Goal: Task Accomplishment & Management: Manage account settings

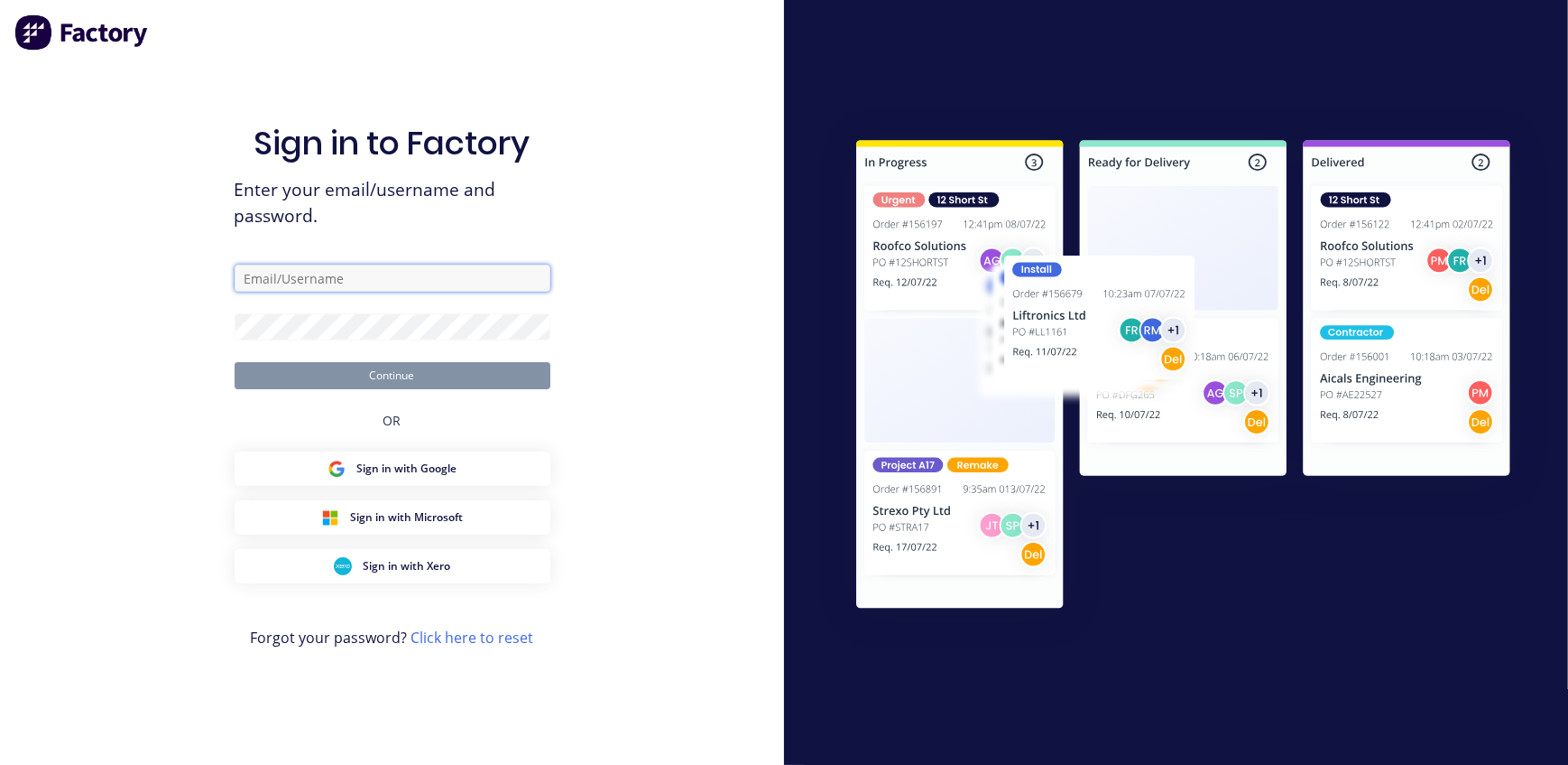
type input "[EMAIL_ADDRESS][DOMAIN_NAME]"
click at [391, 379] on button "Continue" at bounding box center [392, 375] width 316 height 27
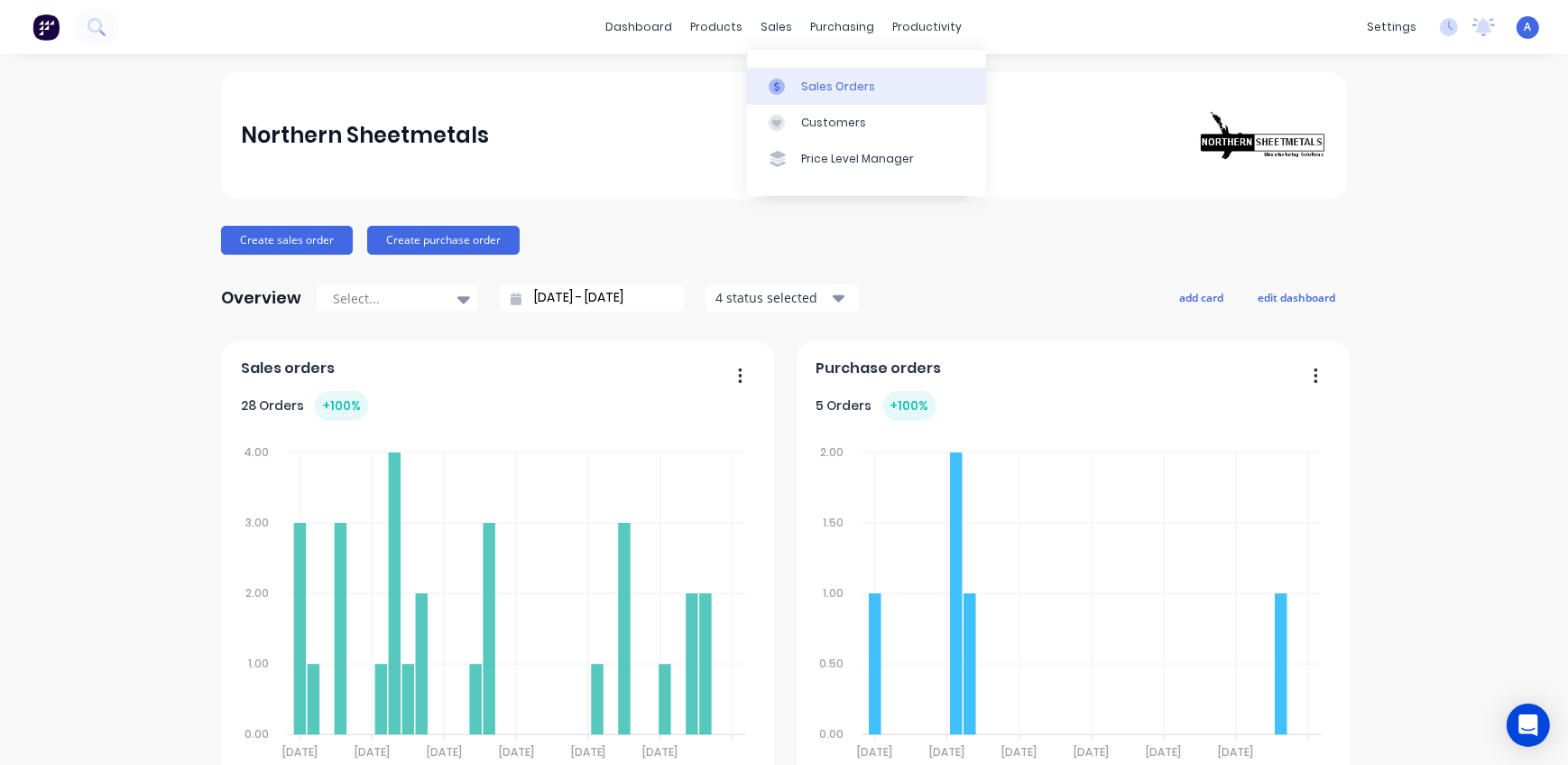
click at [774, 30] on div "sales" at bounding box center [778, 27] width 49 height 27
click at [840, 87] on div "Sales Orders" at bounding box center [838, 86] width 74 height 16
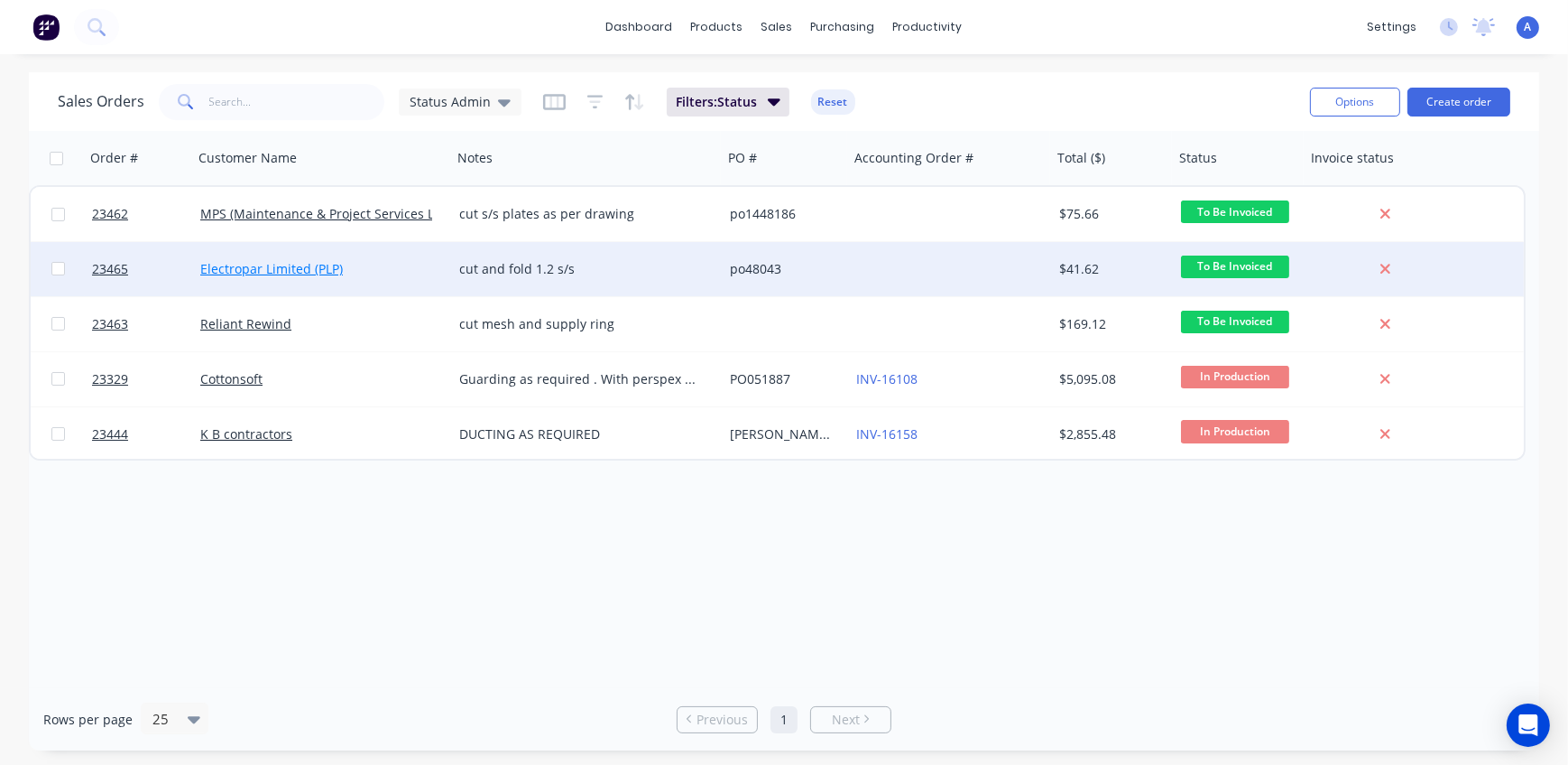
click at [321, 268] on link "Electropar Limited (PLP)" at bounding box center [272, 268] width 142 height 17
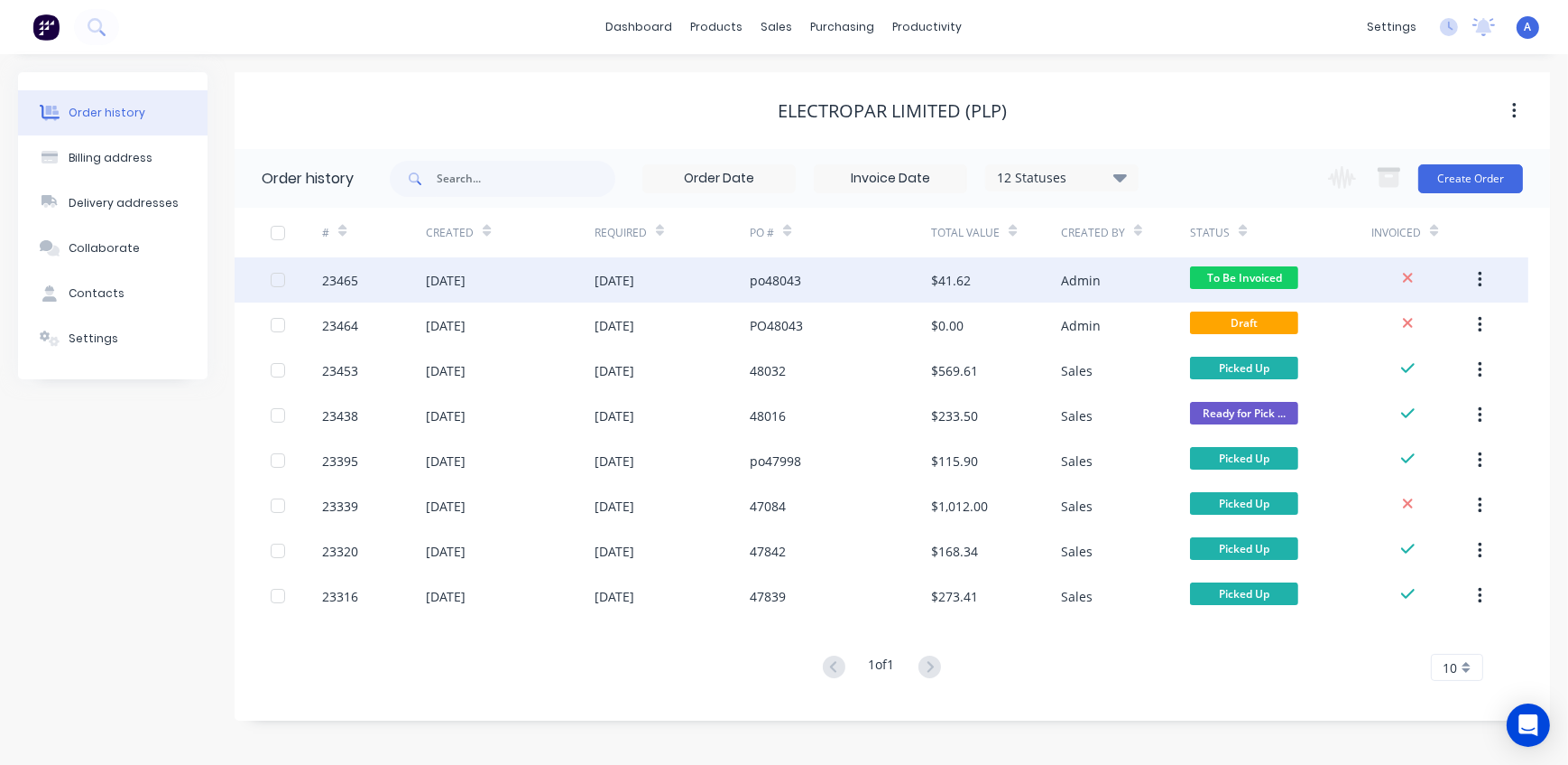
click at [280, 284] on div at bounding box center [278, 280] width 36 height 36
click at [334, 281] on div "23465" at bounding box center [340, 280] width 36 height 19
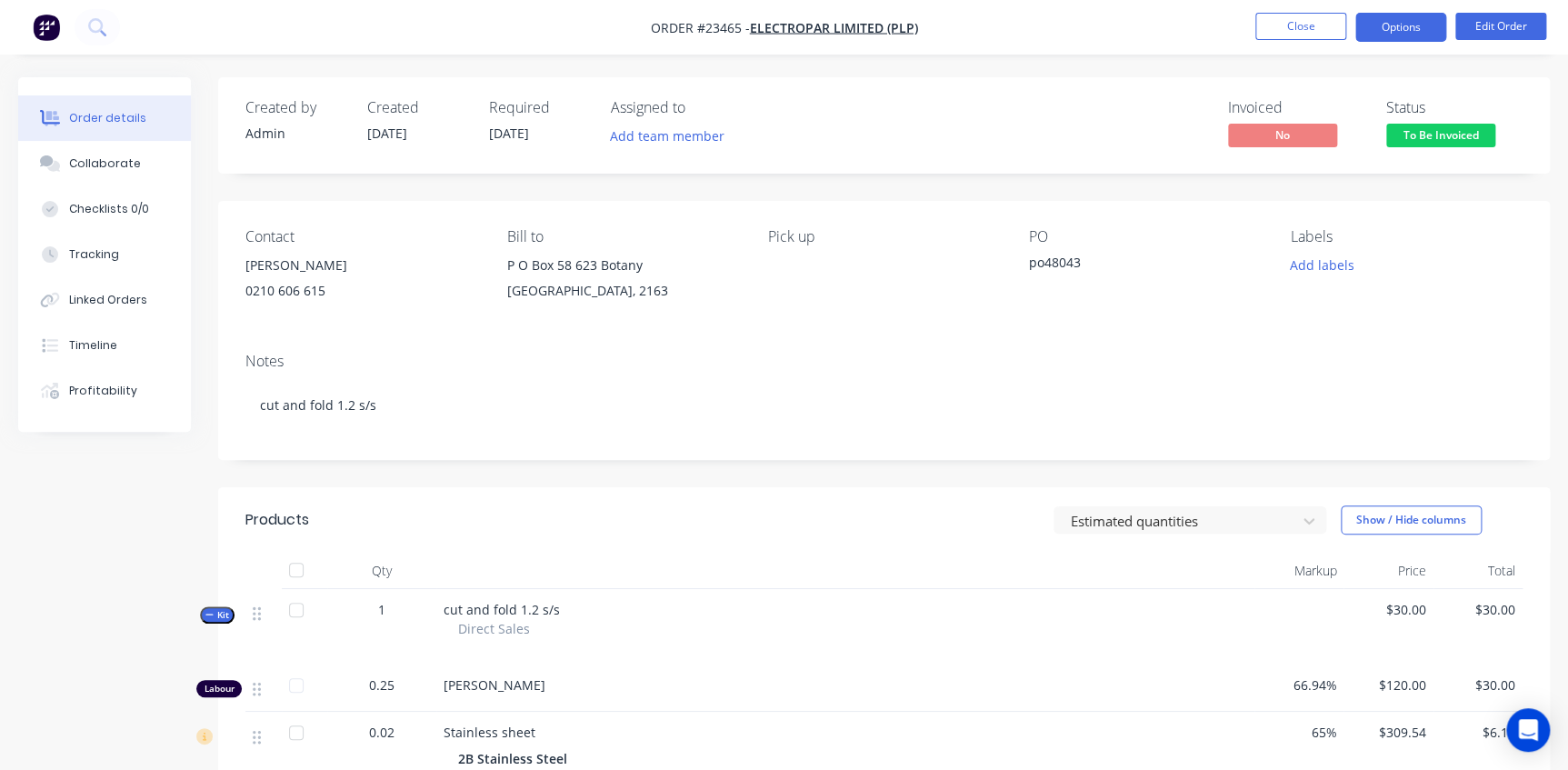
click at [1406, 31] on button "Options" at bounding box center [1400, 27] width 91 height 29
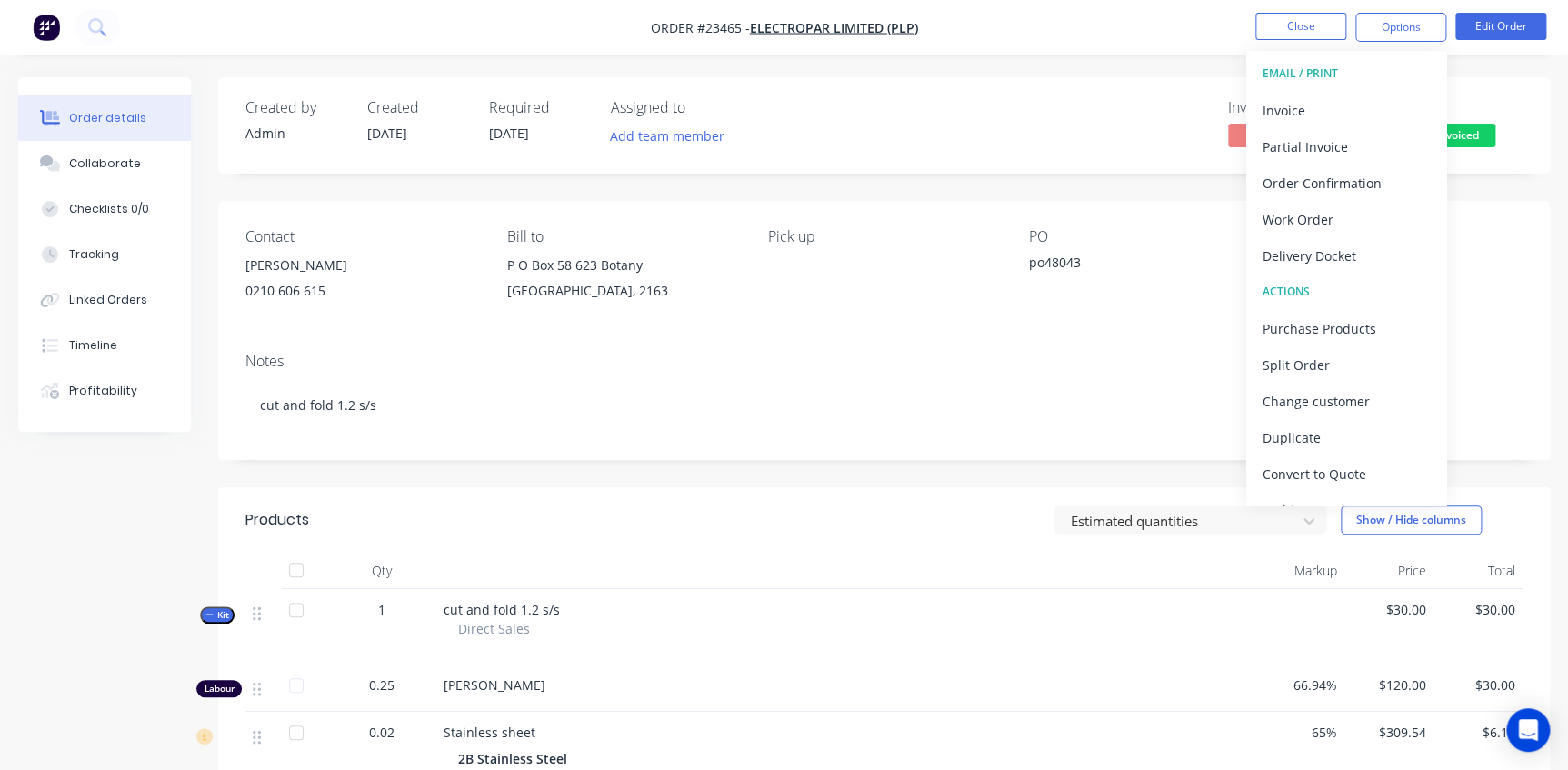
click at [896, 271] on div "Pick up" at bounding box center [884, 269] width 232 height 83
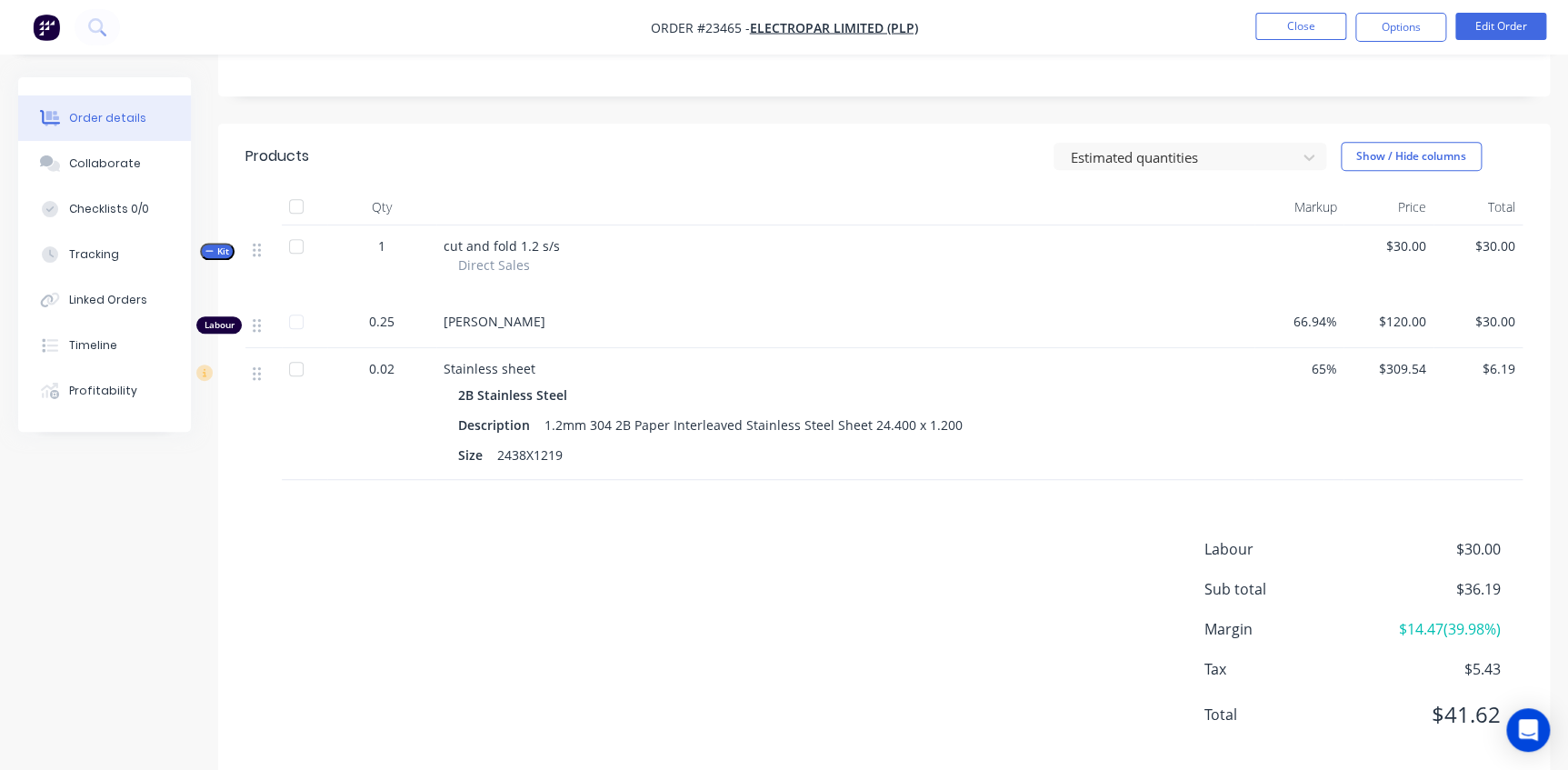
scroll to position [397, 0]
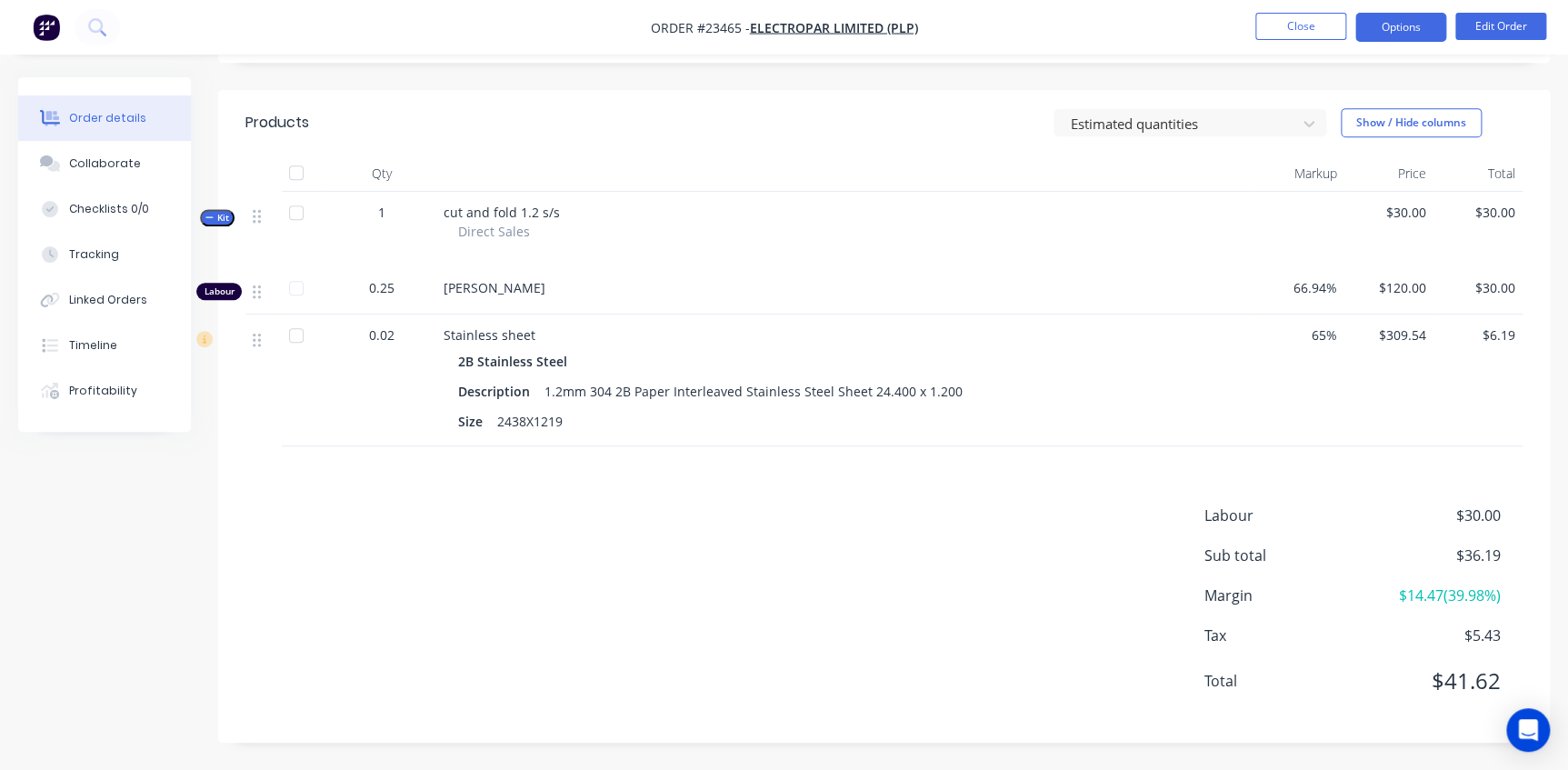
click at [1424, 26] on button "Options" at bounding box center [1400, 27] width 91 height 29
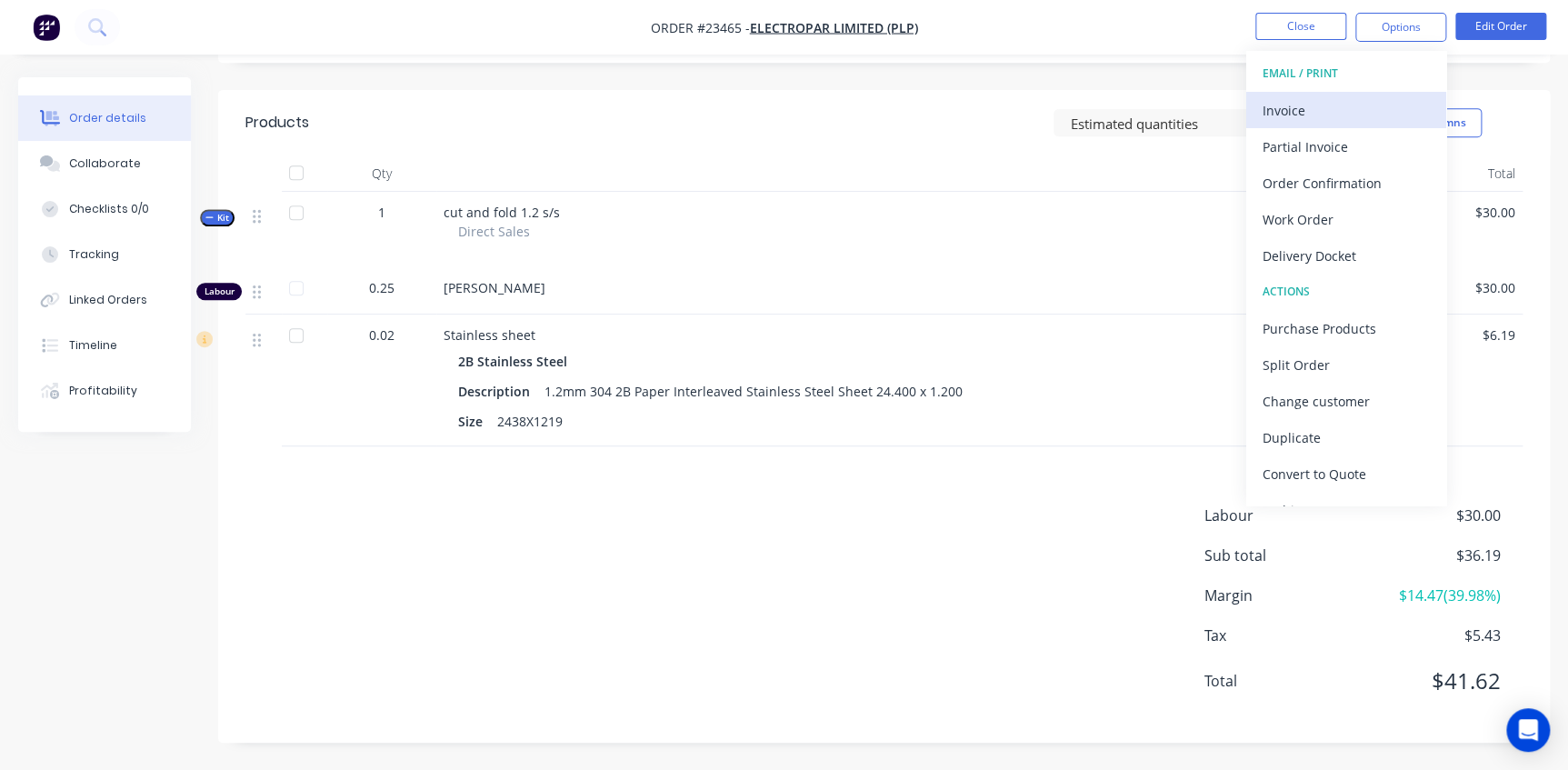
click at [1313, 115] on div "Invoice" at bounding box center [1346, 111] width 167 height 26
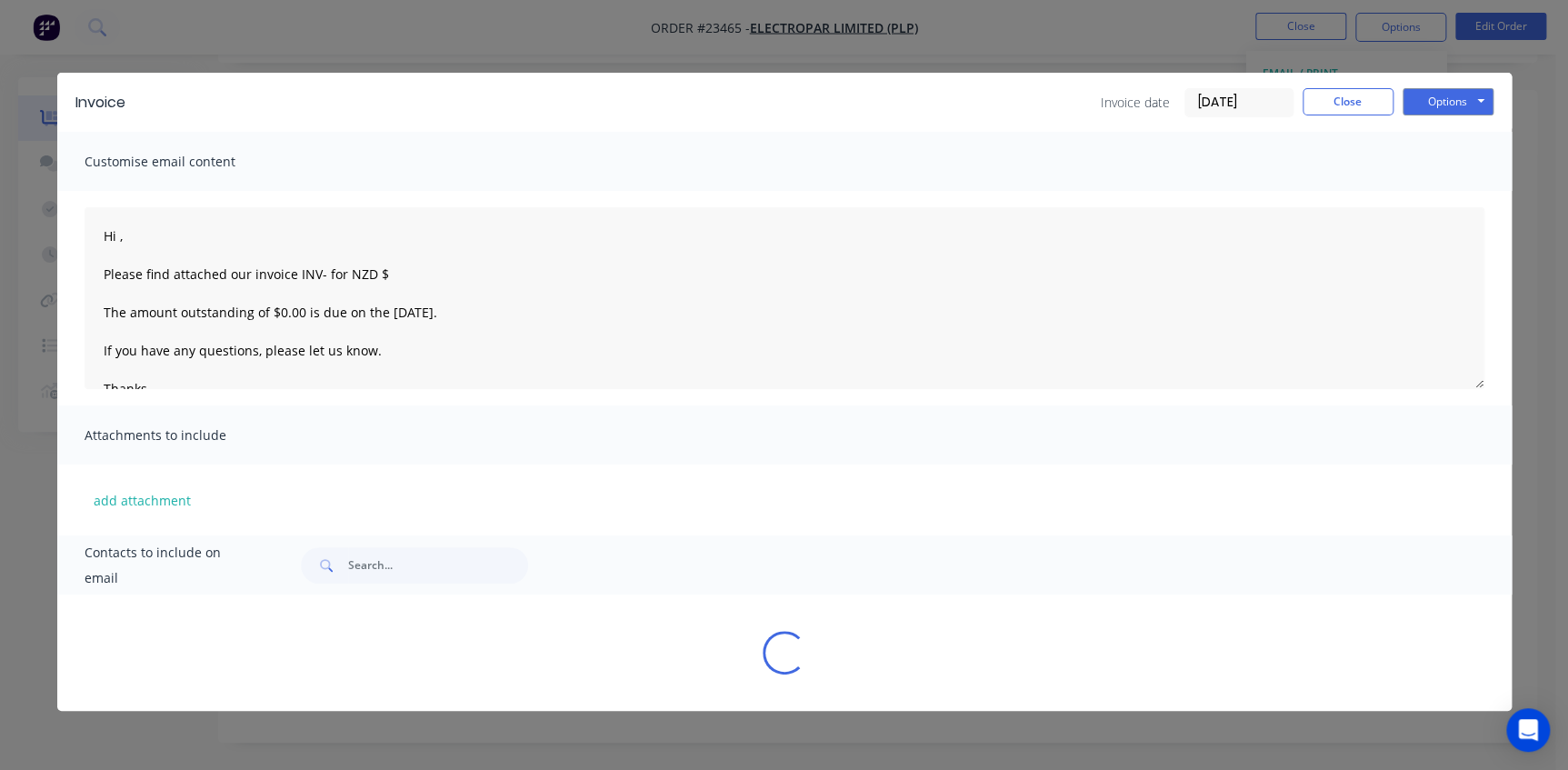
type textarea "Hi , Please find attached our invoice INV- for NZD $ The amount outstanding of …"
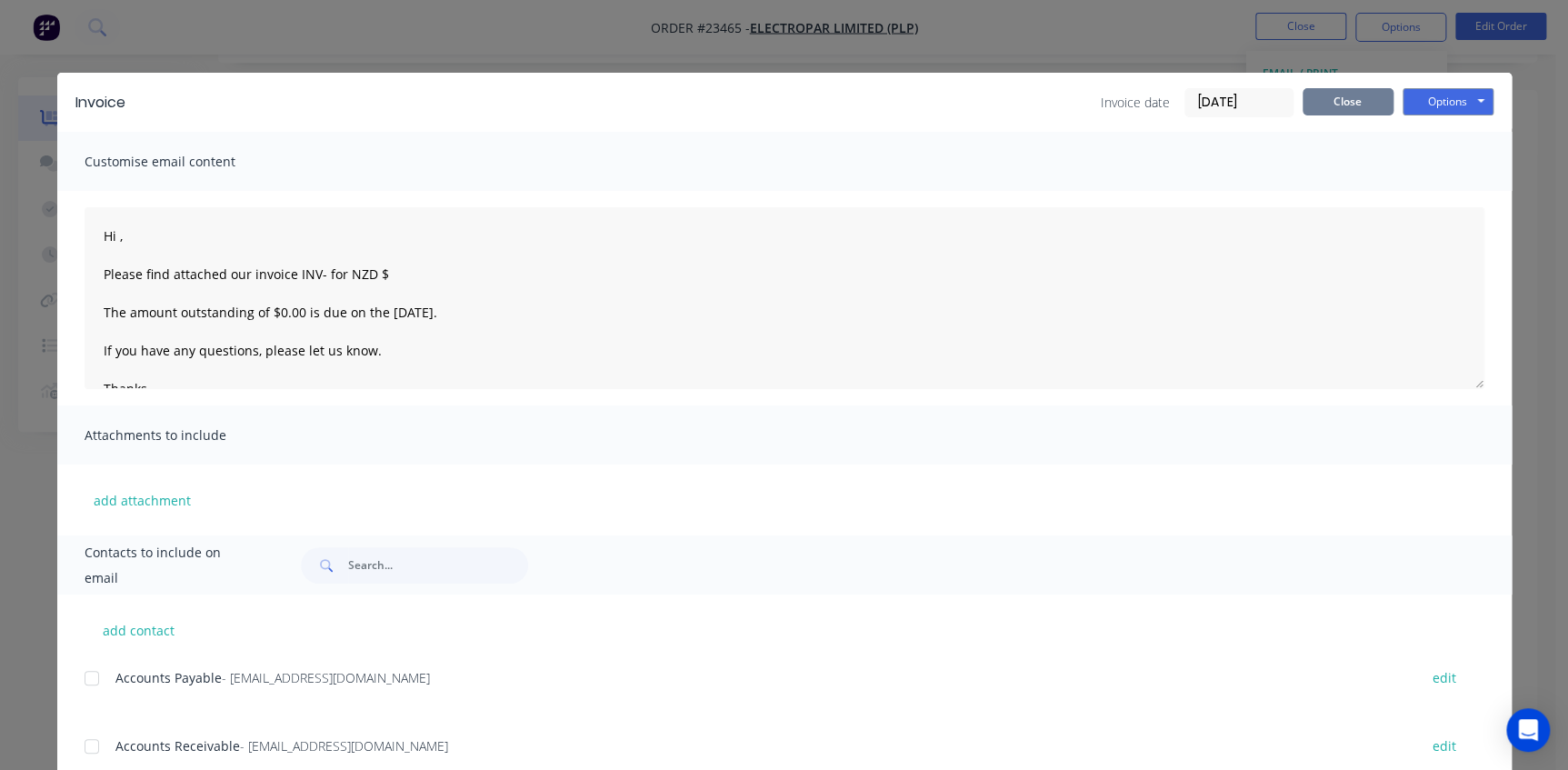
click at [1342, 97] on button "Close" at bounding box center [1347, 101] width 91 height 27
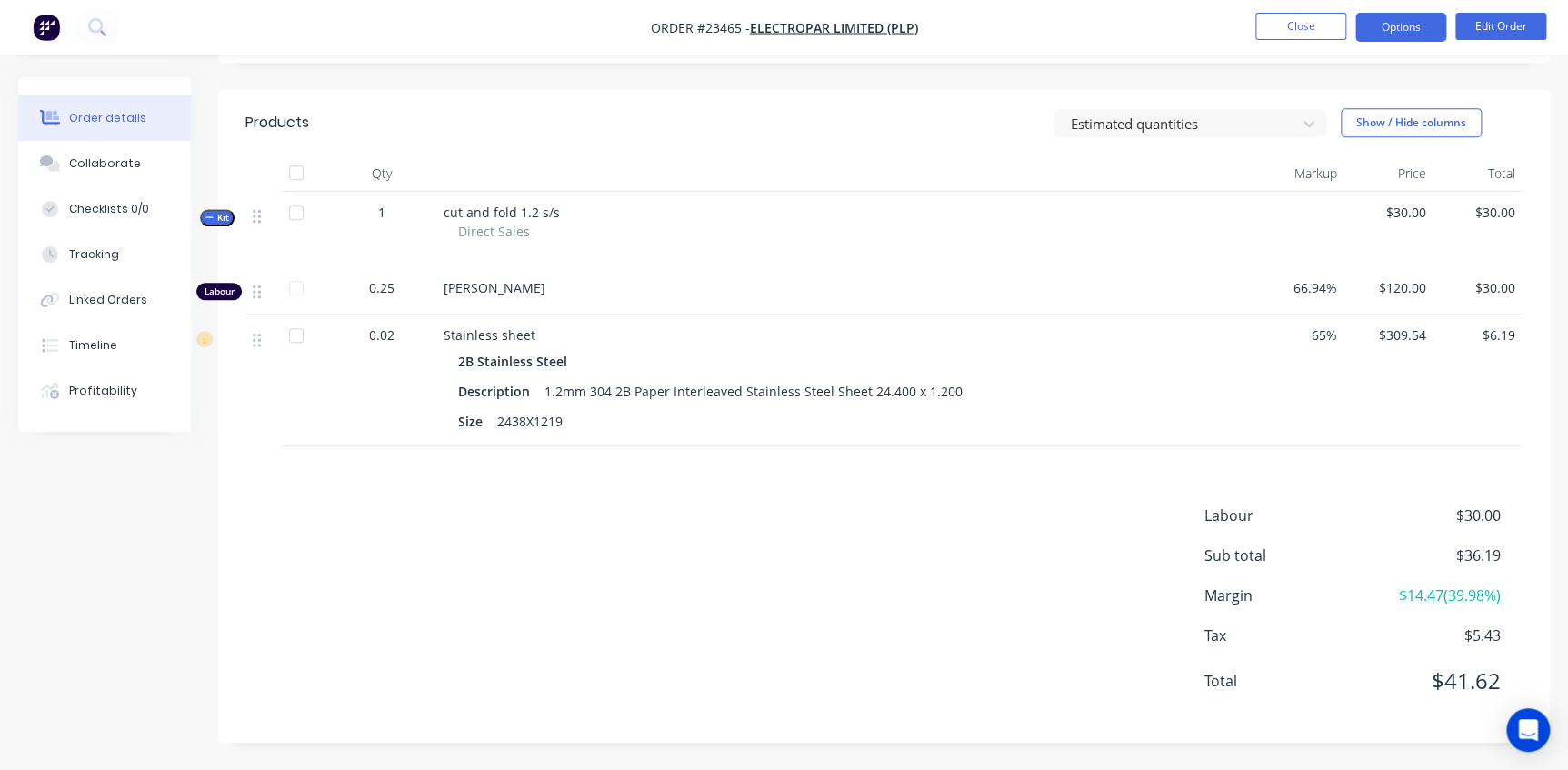
click at [1398, 28] on button "Options" at bounding box center [1400, 27] width 91 height 29
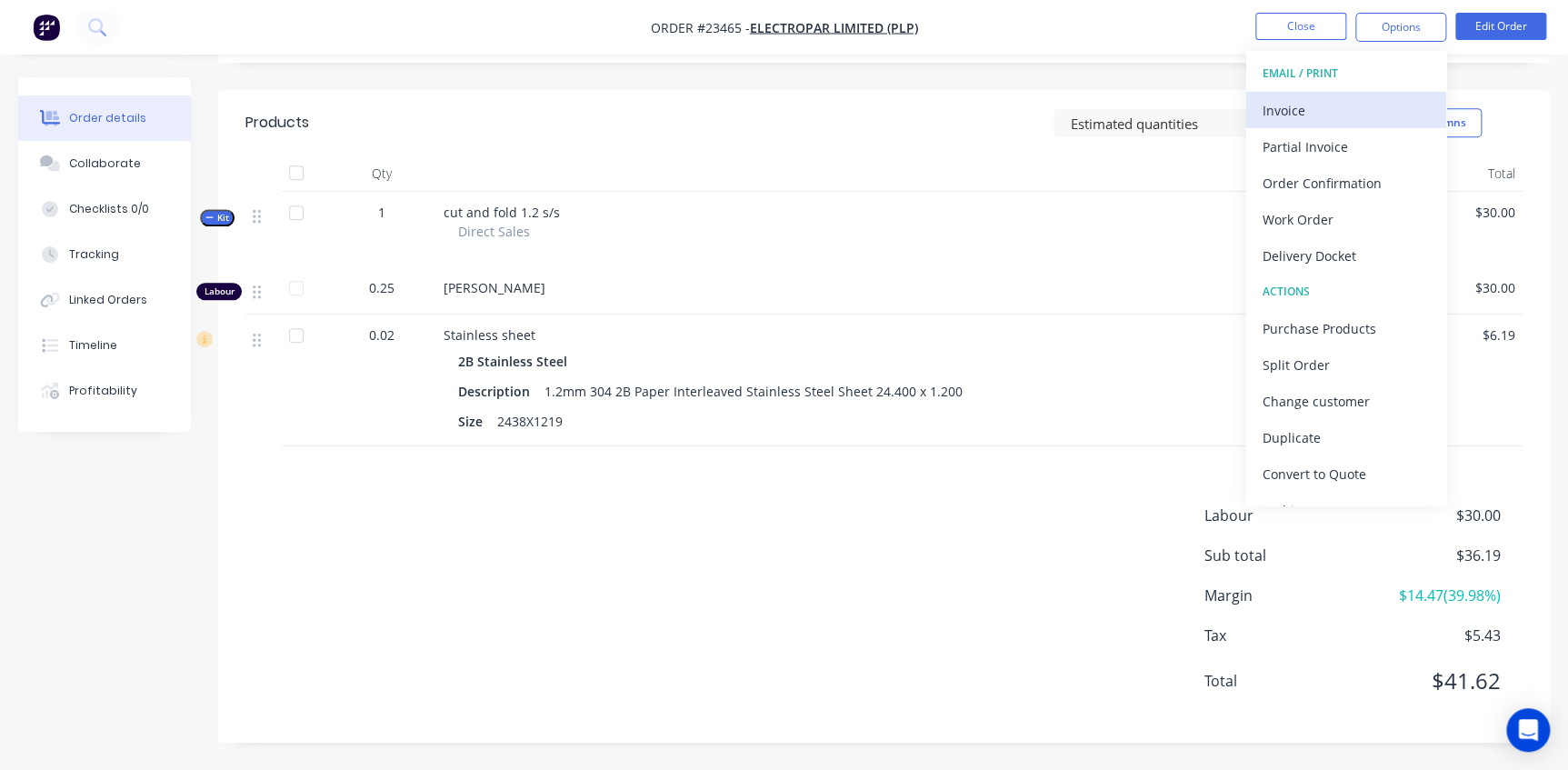
click at [1376, 99] on div "Invoice" at bounding box center [1346, 111] width 167 height 26
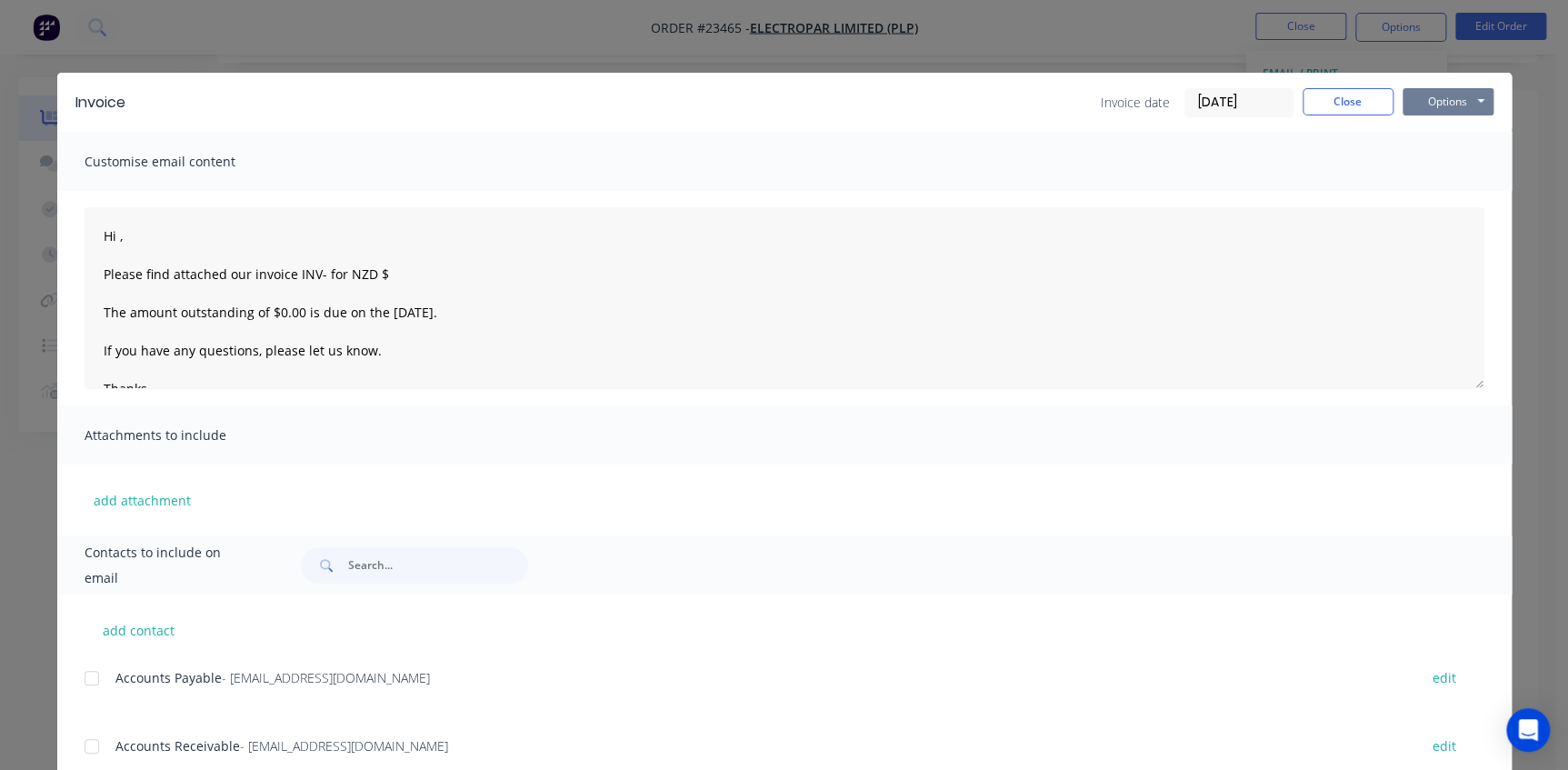
click at [1441, 93] on button "Options" at bounding box center [1447, 101] width 91 height 27
click at [1414, 169] on button "Print" at bounding box center [1460, 164] width 117 height 30
type textarea "Hi , Please find attached our invoice INV- for NZD $ The amount outstanding of …"
click at [1368, 101] on button "Close" at bounding box center [1347, 101] width 91 height 27
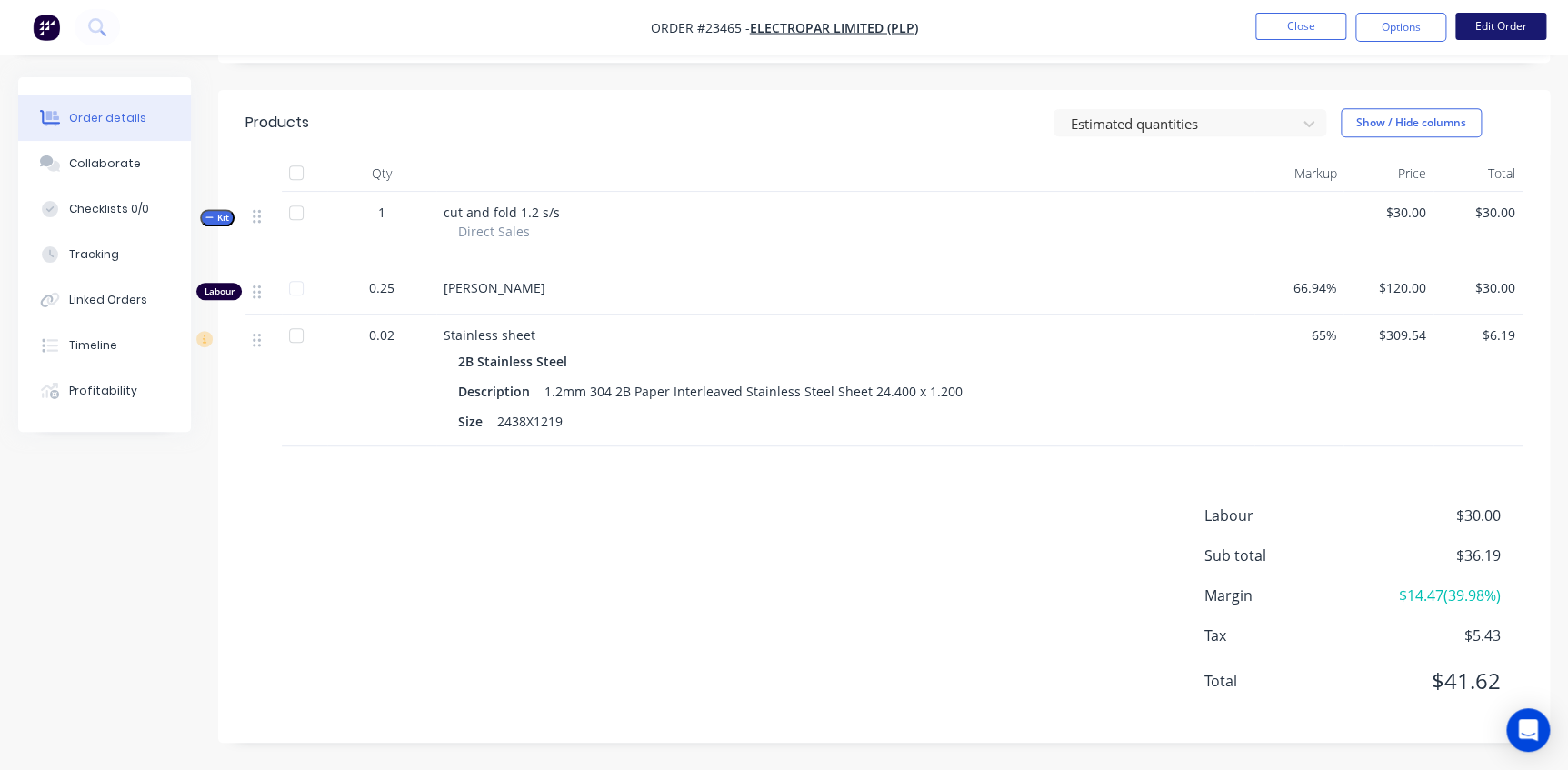
click at [1486, 32] on button "Edit Order" at bounding box center [1499, 26] width 91 height 27
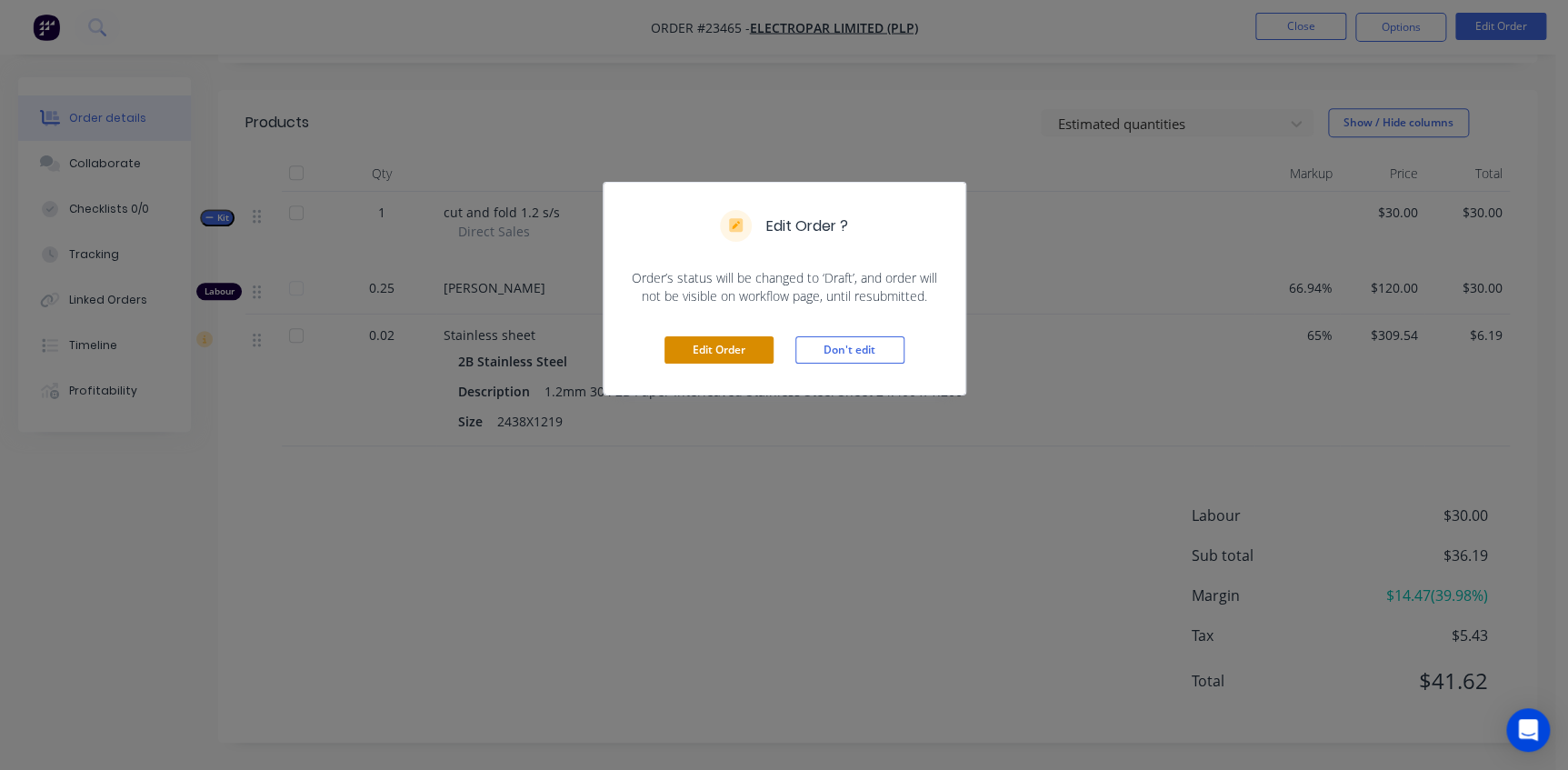
click at [718, 350] on button "Edit Order" at bounding box center [718, 350] width 109 height 27
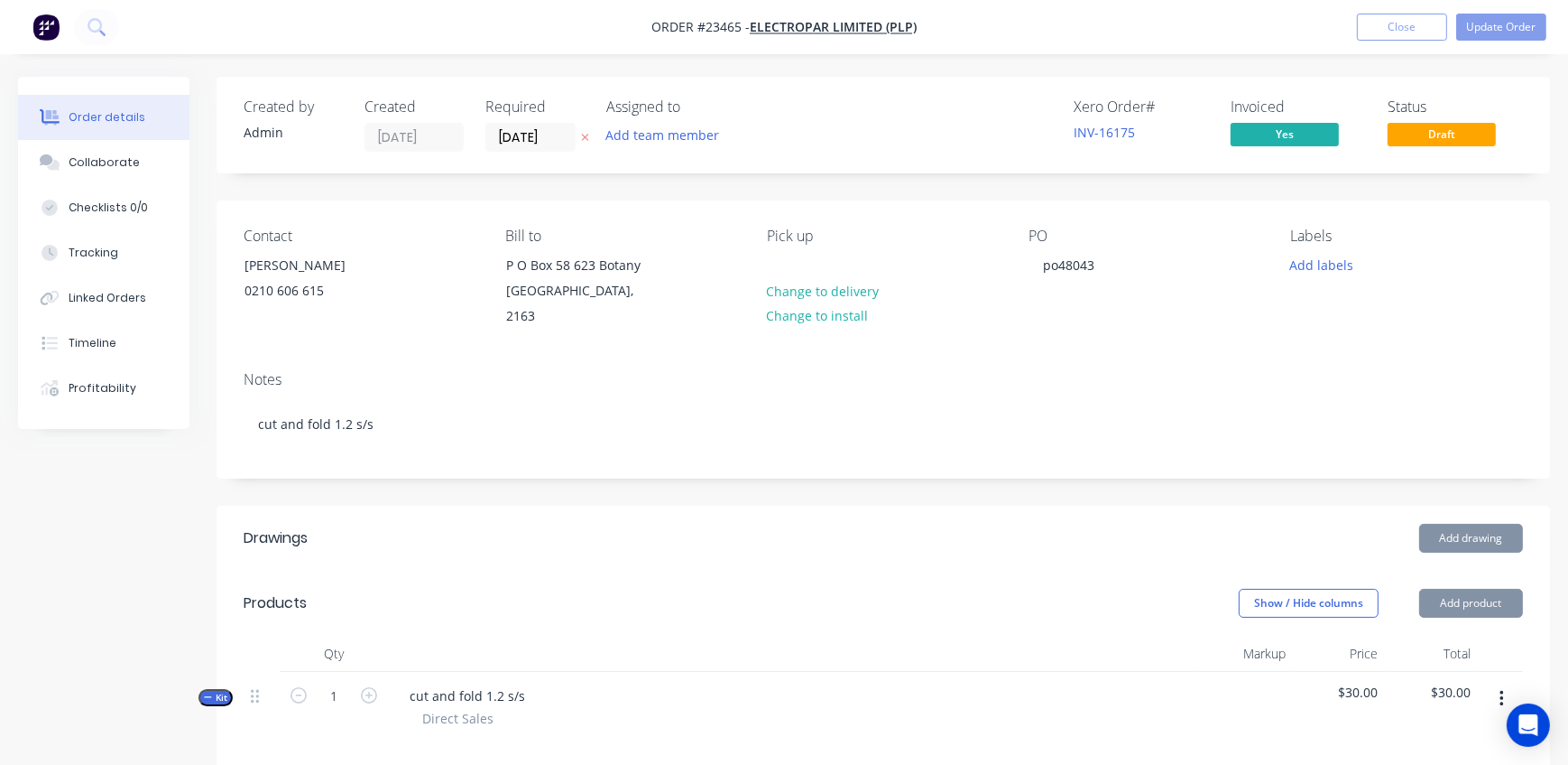
type input "66.94"
type input "$120.00"
type input "$30.00"
type input "65"
type input "$309.54"
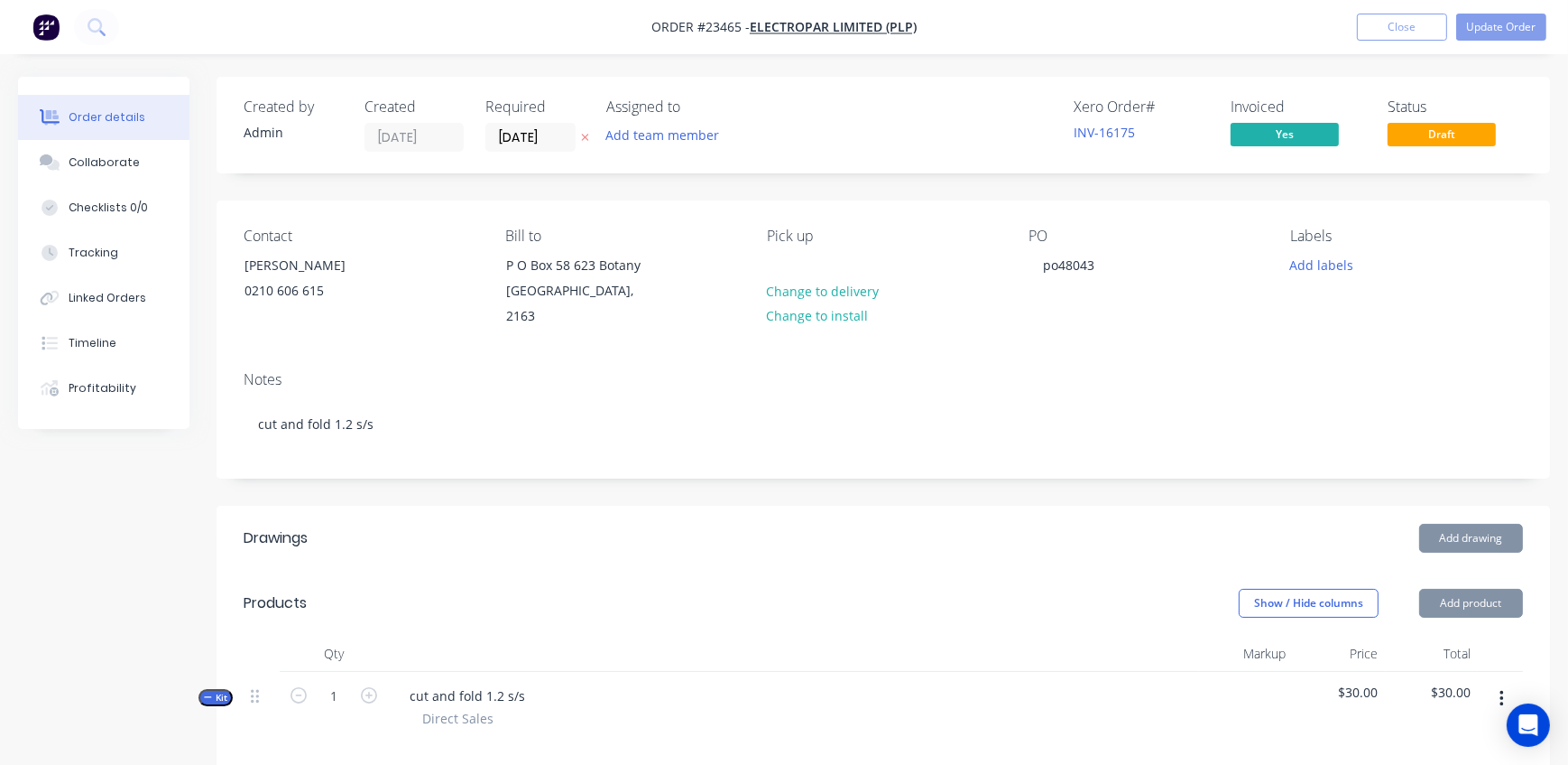
type input "$6.19"
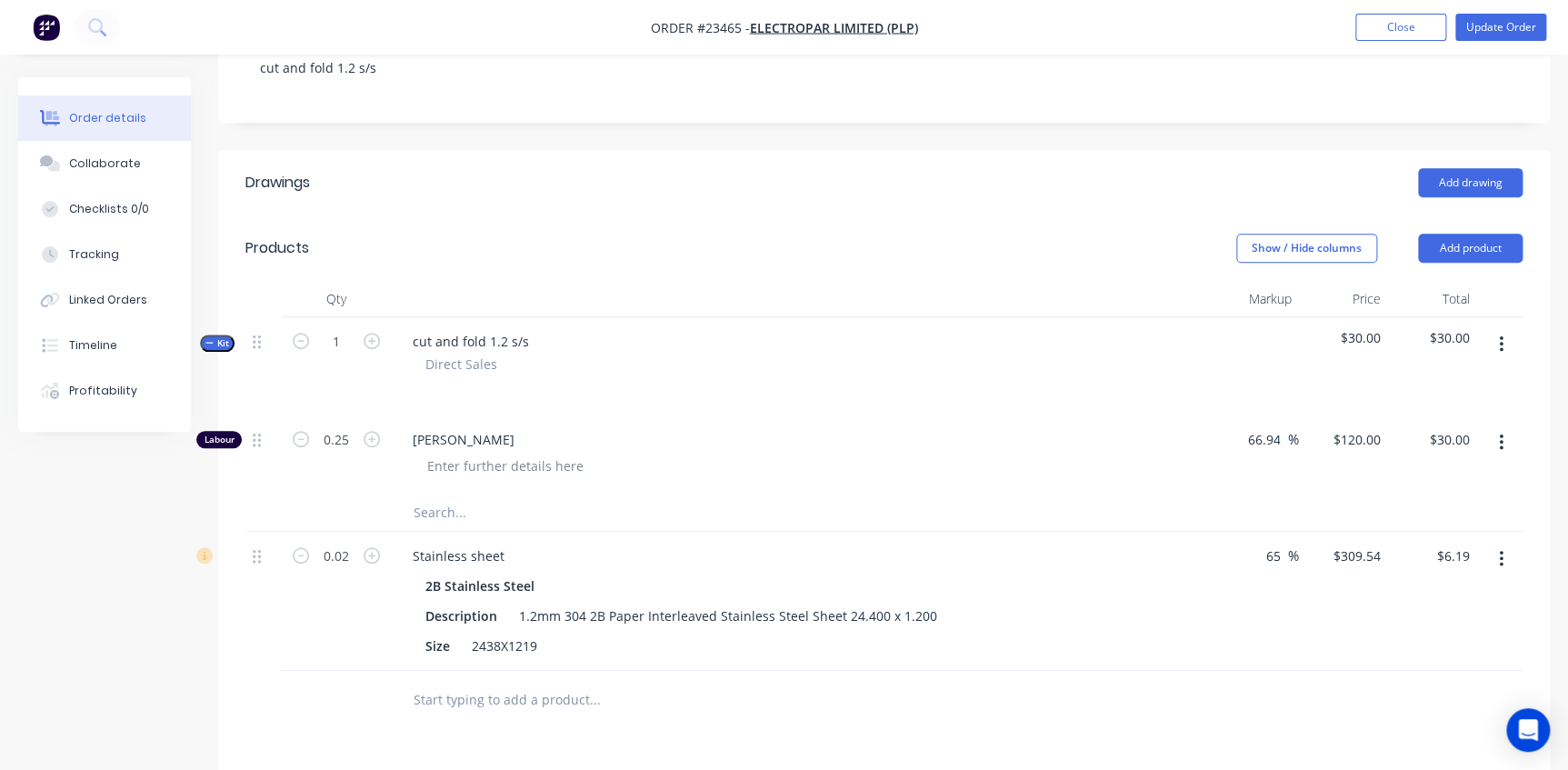
scroll to position [495, 0]
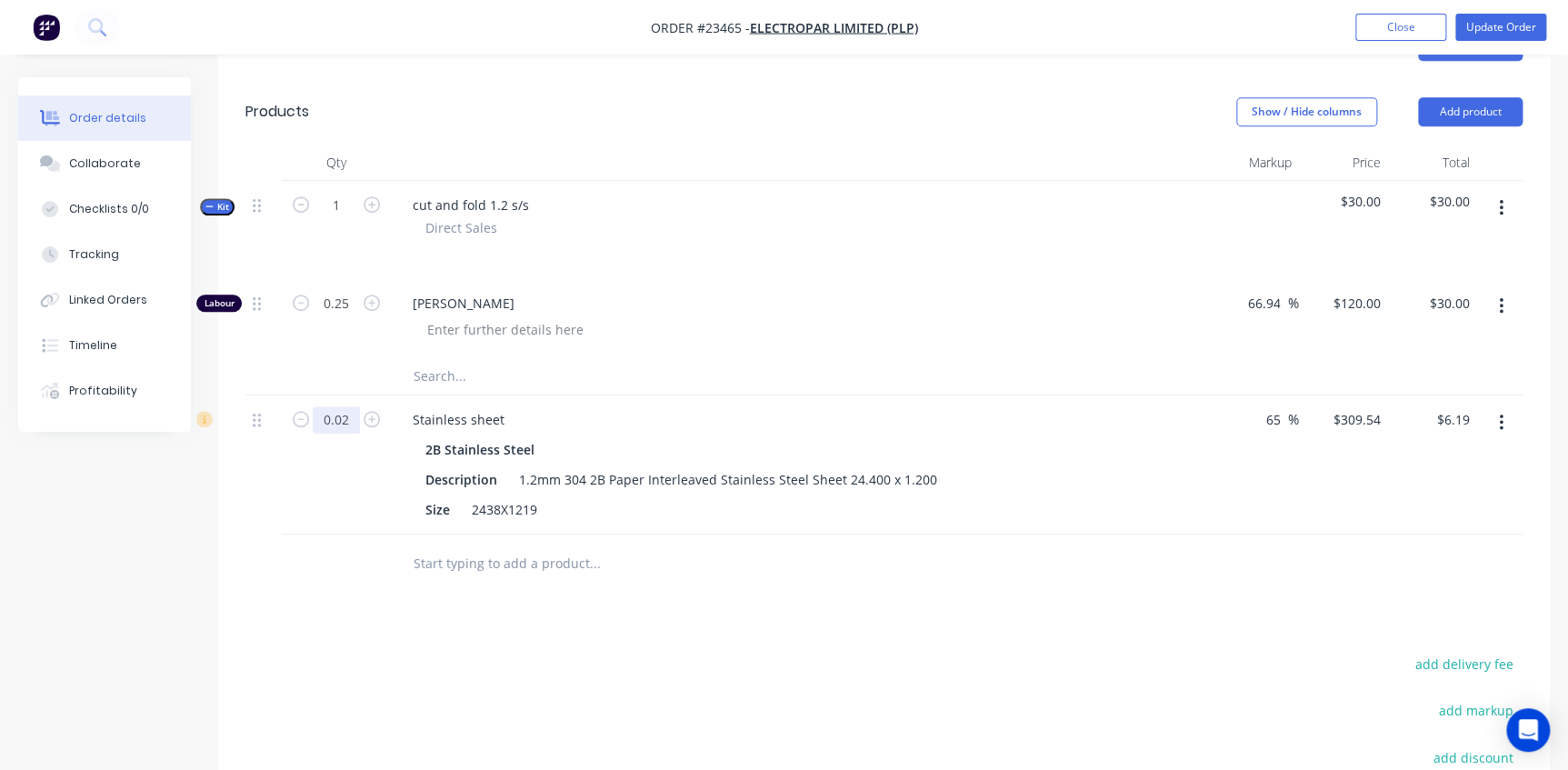
click at [353, 406] on input "0.02" at bounding box center [336, 419] width 47 height 27
click at [738, 294] on span "[PERSON_NAME]" at bounding box center [807, 303] width 789 height 19
type input "0.1"
type input "$30.95"
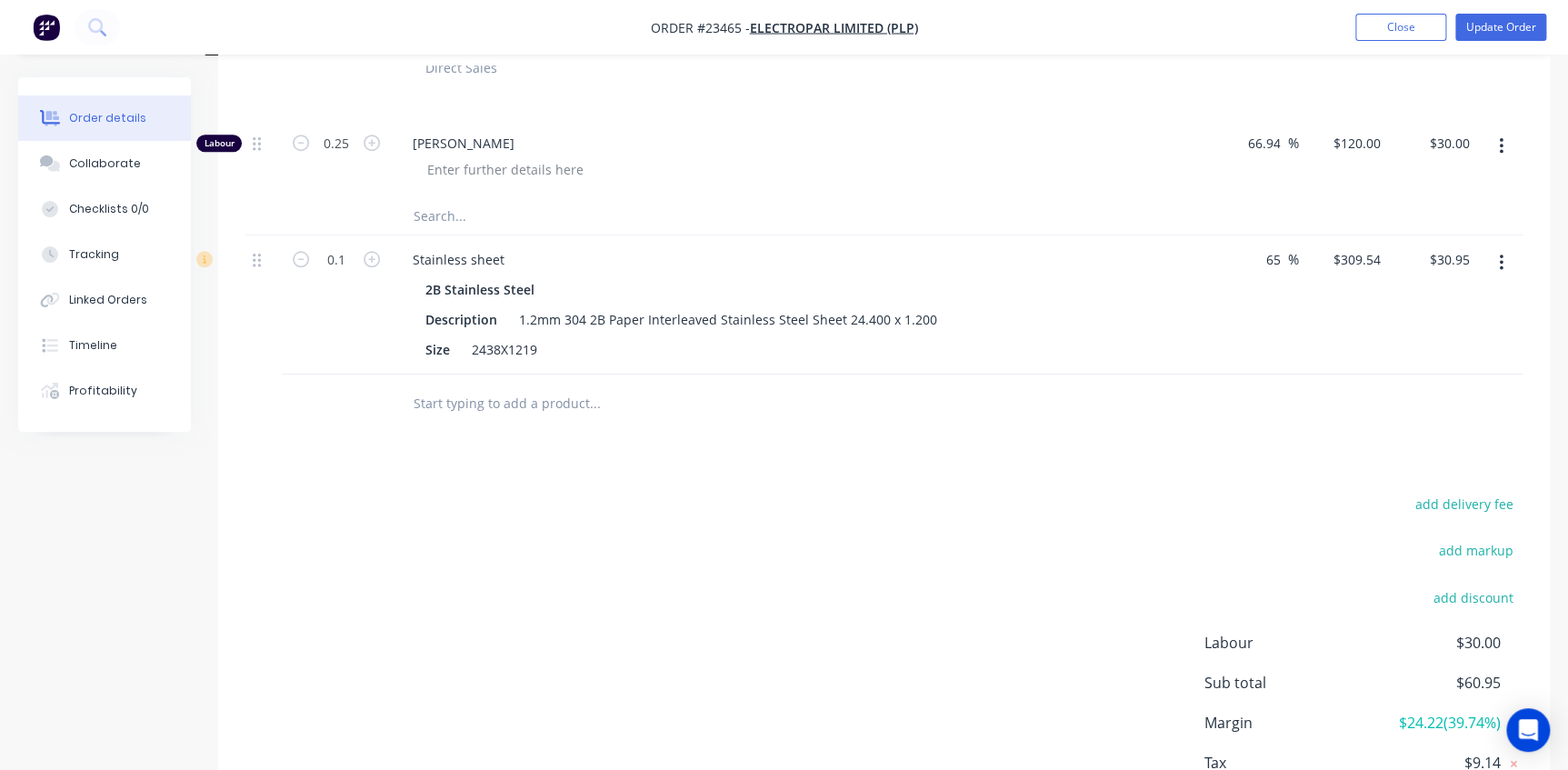
scroll to position [512, 0]
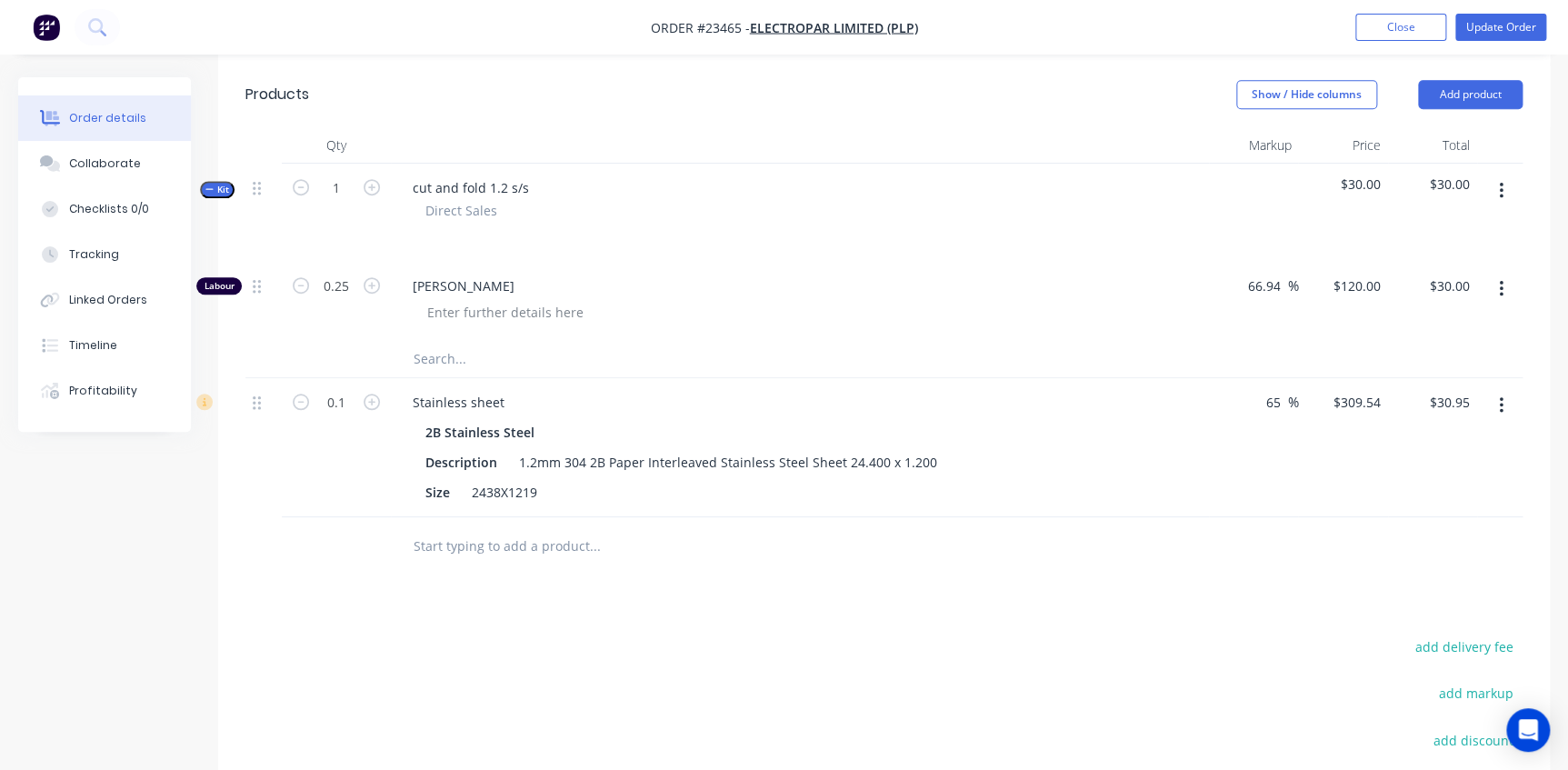
click at [454, 341] on input "text" at bounding box center [594, 359] width 364 height 36
type input "Stainless"
click at [523, 341] on input "Stainless" at bounding box center [594, 359] width 364 height 36
drag, startPoint x: 490, startPoint y: 342, endPoint x: 374, endPoint y: 337, distance: 116.1
click at [374, 341] on div "Stainless Add Stainless to kit No results found" at bounding box center [884, 359] width 1277 height 37
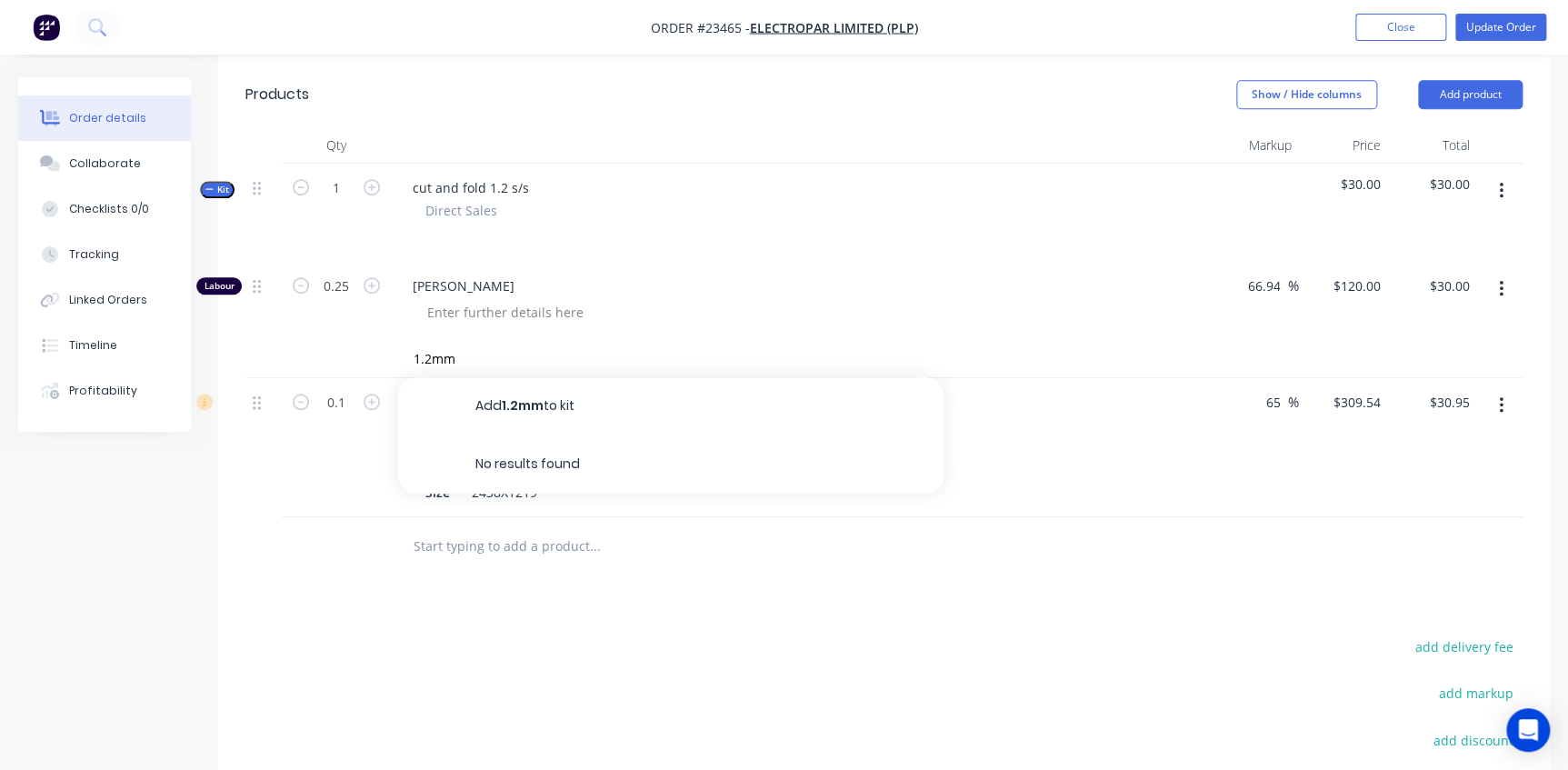
click at [657, 299] on div at bounding box center [807, 312] width 789 height 26
drag, startPoint x: 474, startPoint y: 338, endPoint x: 286, endPoint y: 327, distance: 188.3
click at [286, 341] on div "1.2mm Add 1.2mm to kit No results found" at bounding box center [884, 359] width 1277 height 37
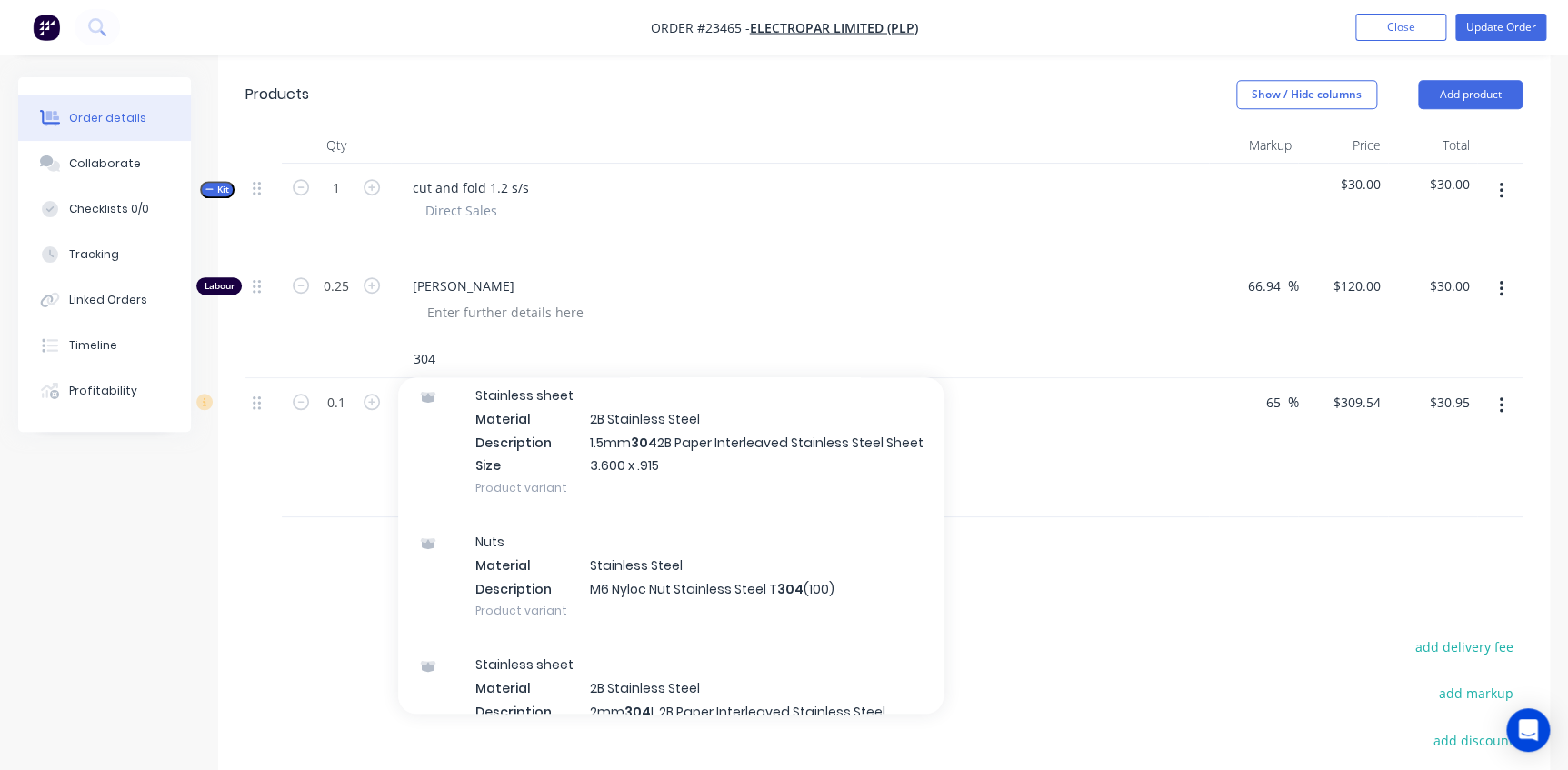
scroll to position [3635, 0]
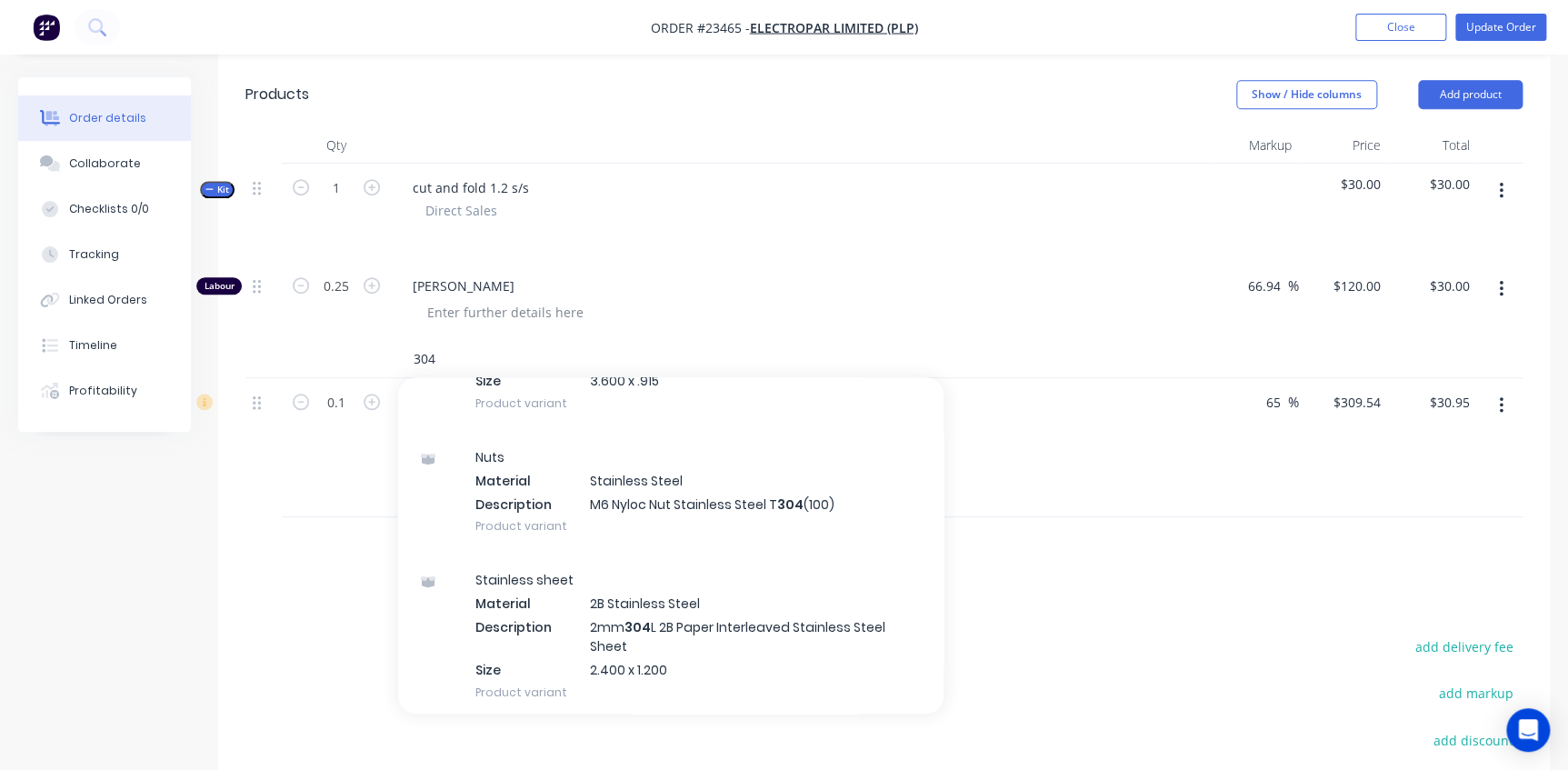
drag, startPoint x: 475, startPoint y: 347, endPoint x: 332, endPoint y: 332, distance: 143.8
click at [332, 341] on div "304 Add 304 to kit Nuts Material Stainless Steel Description M4 Hex Full Nut St…" at bounding box center [884, 359] width 1277 height 37
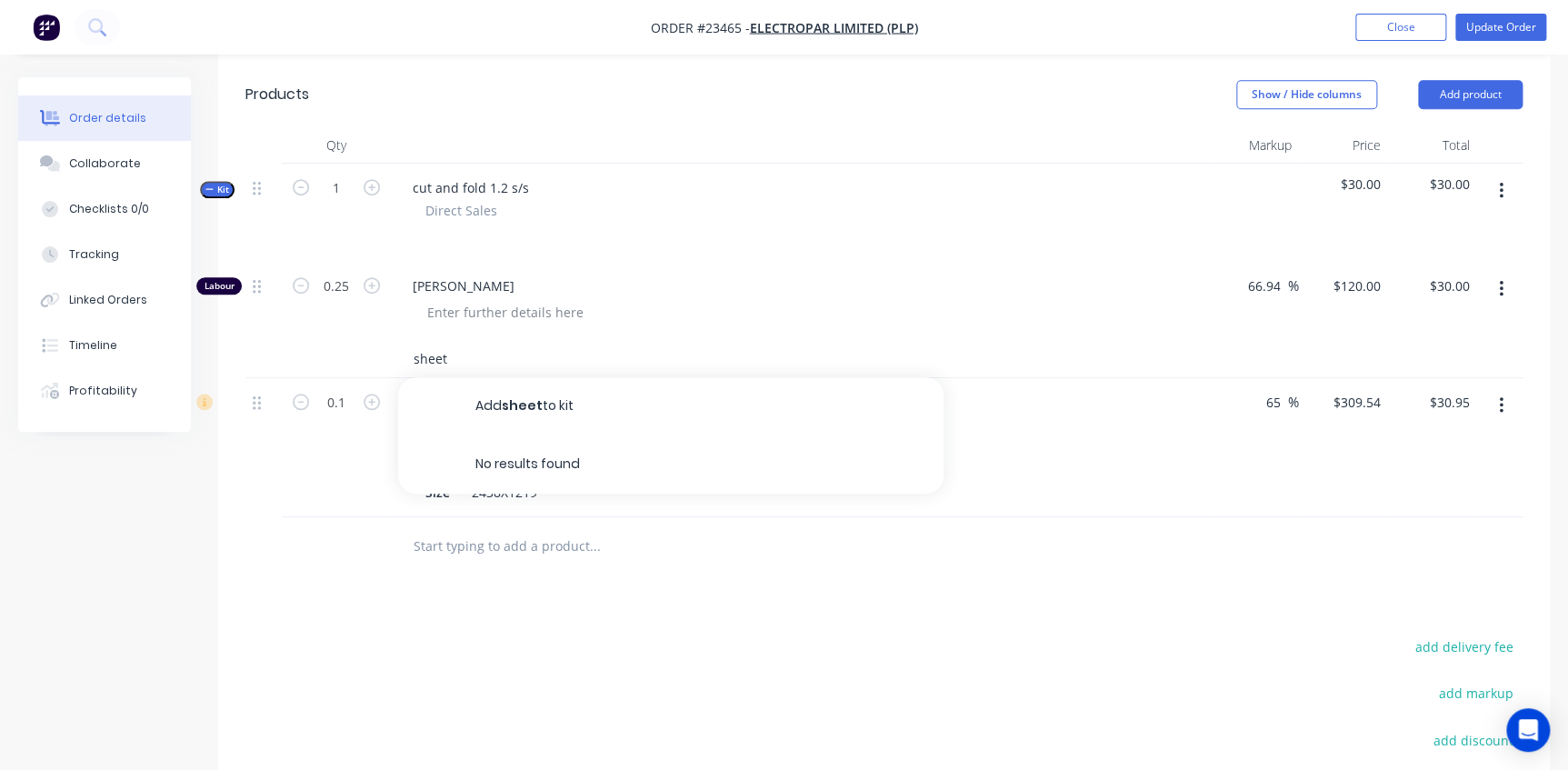
click at [487, 341] on input "sheet" at bounding box center [594, 359] width 364 height 36
drag, startPoint x: 487, startPoint y: 340, endPoint x: 378, endPoint y: 326, distance: 109.9
click at [332, 341] on div "sheet Add sheet to kit No results found" at bounding box center [884, 359] width 1277 height 37
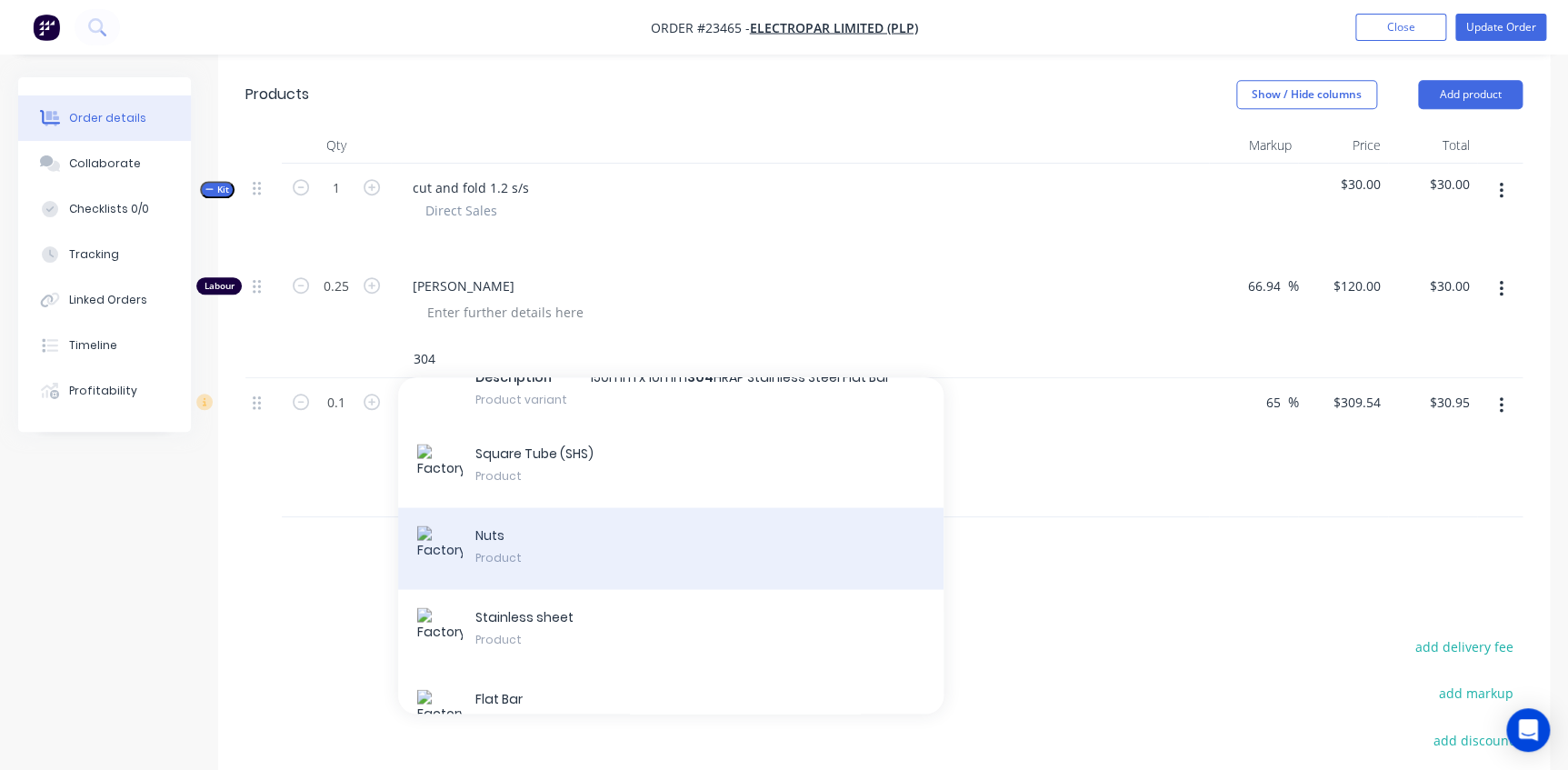
scroll to position [5296, 0]
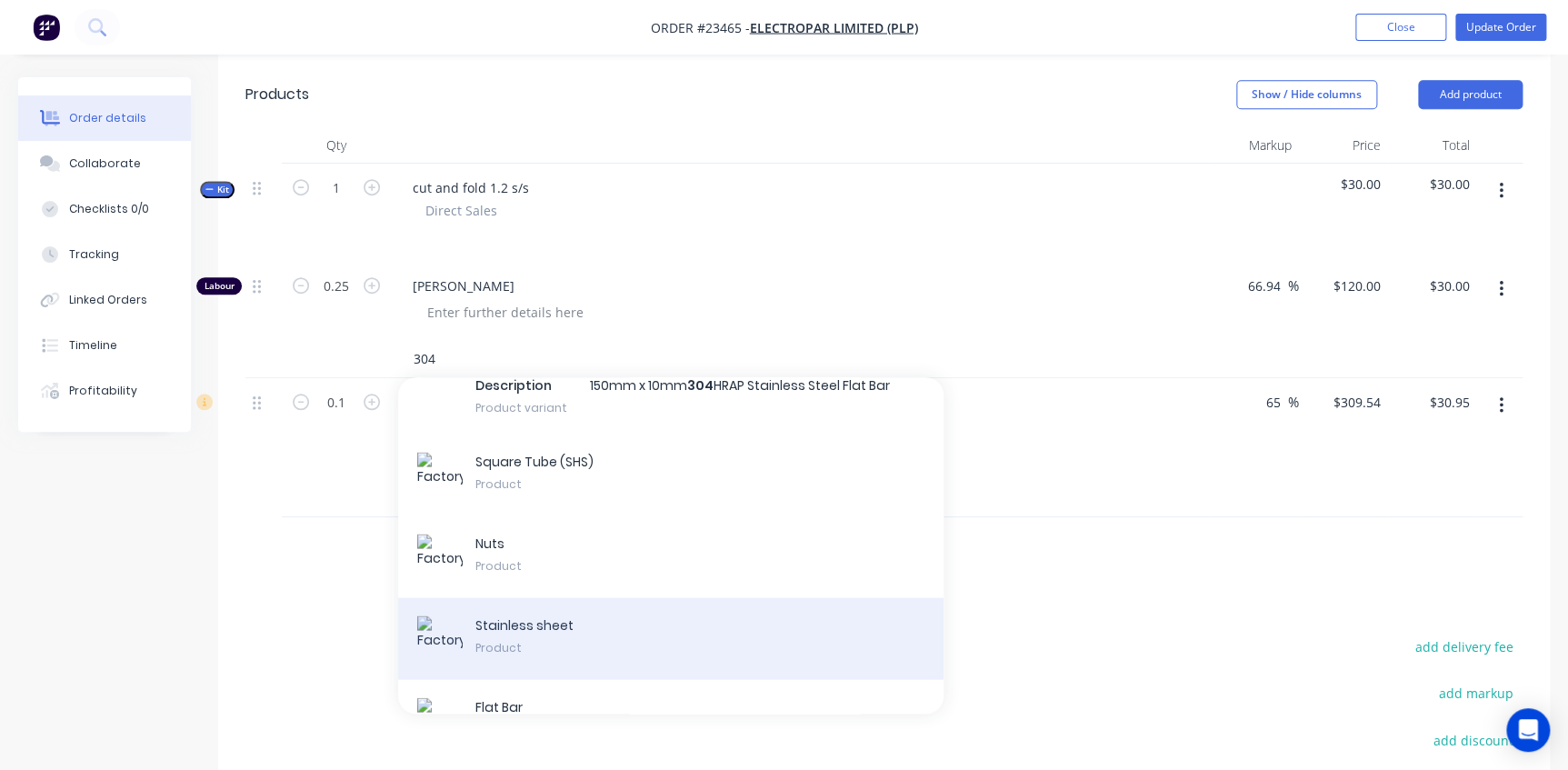
type input "304"
click at [500, 654] on div "Stainless sheet Product" at bounding box center [670, 638] width 545 height 82
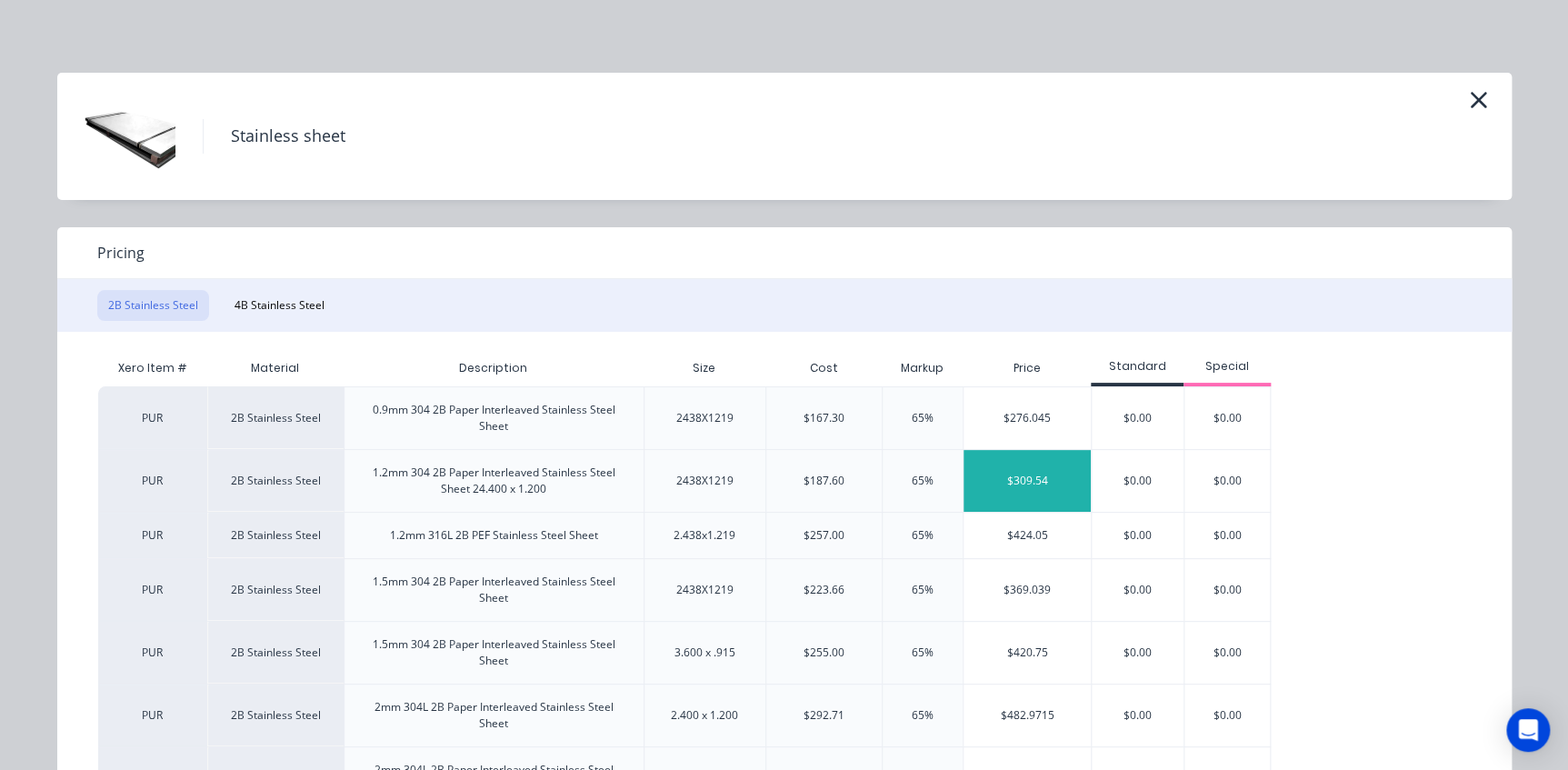
click at [1039, 483] on div "$309.54" at bounding box center [1027, 481] width 128 height 62
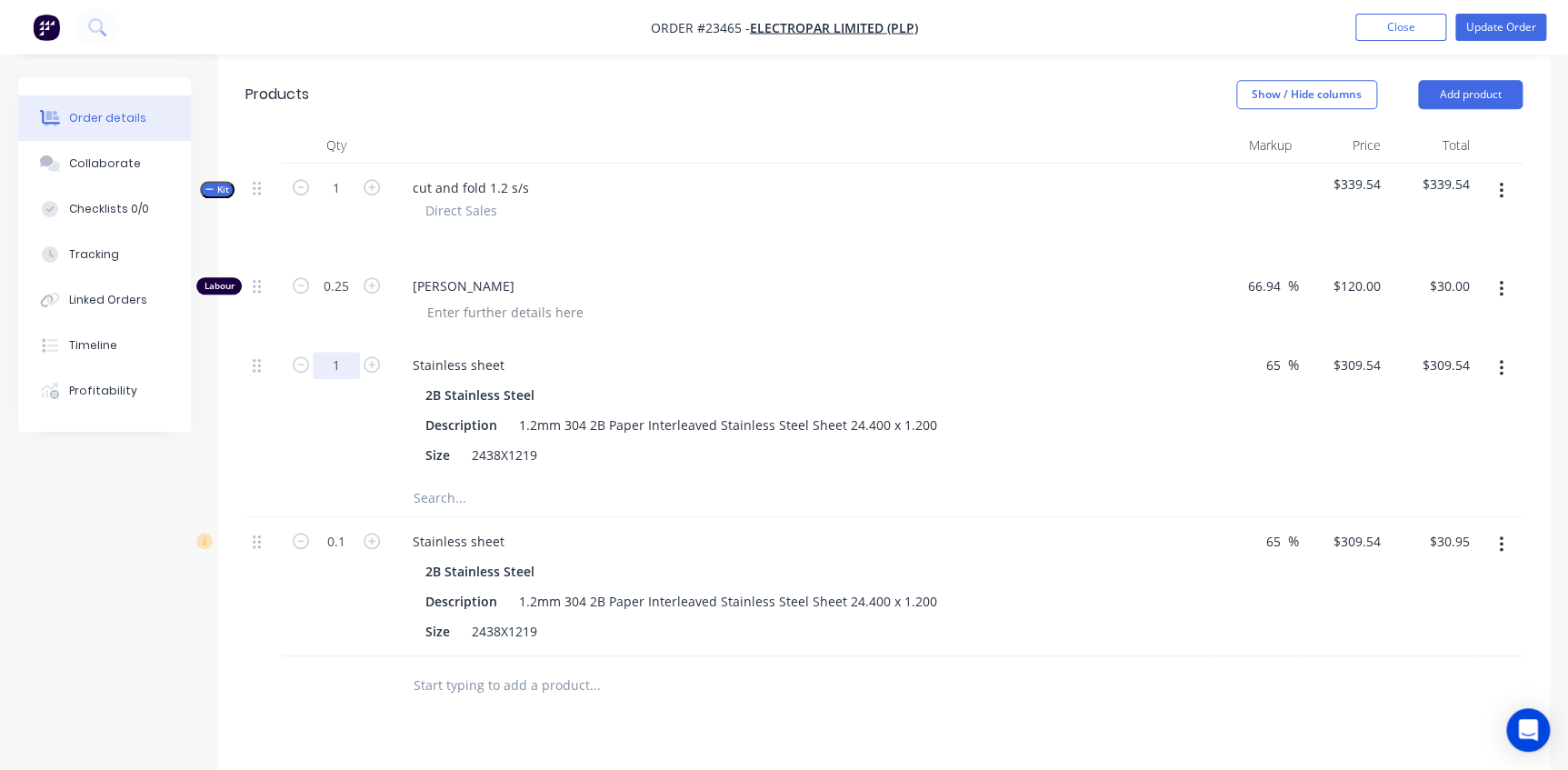
click at [334, 352] on input "1" at bounding box center [336, 365] width 47 height 27
click at [761, 299] on div at bounding box center [807, 312] width 789 height 26
type input "0.1"
type input "$30.95"
click at [1496, 528] on button "button" at bounding box center [1500, 544] width 43 height 33
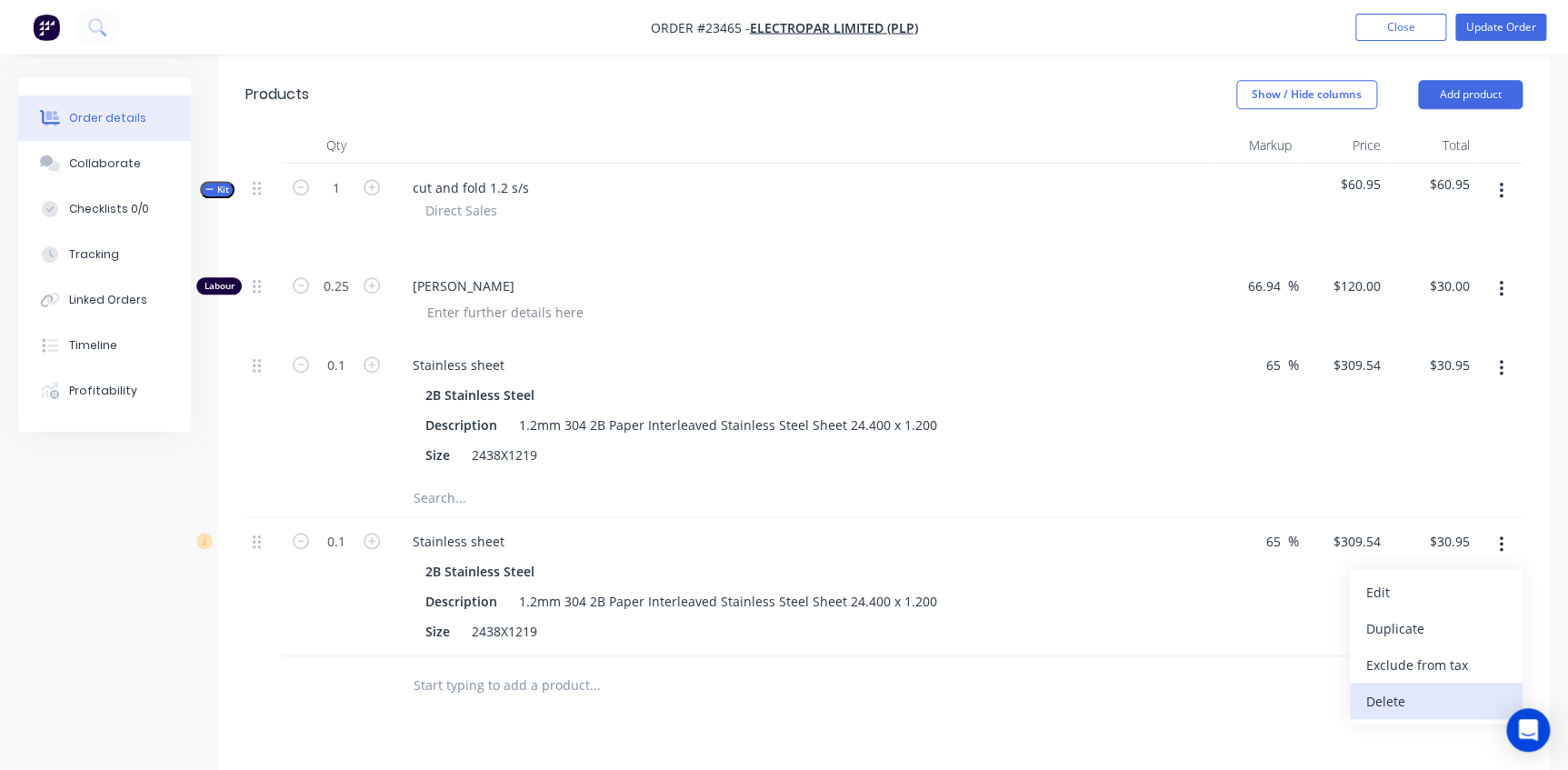
click at [1417, 688] on div "Delete" at bounding box center [1436, 701] width 139 height 26
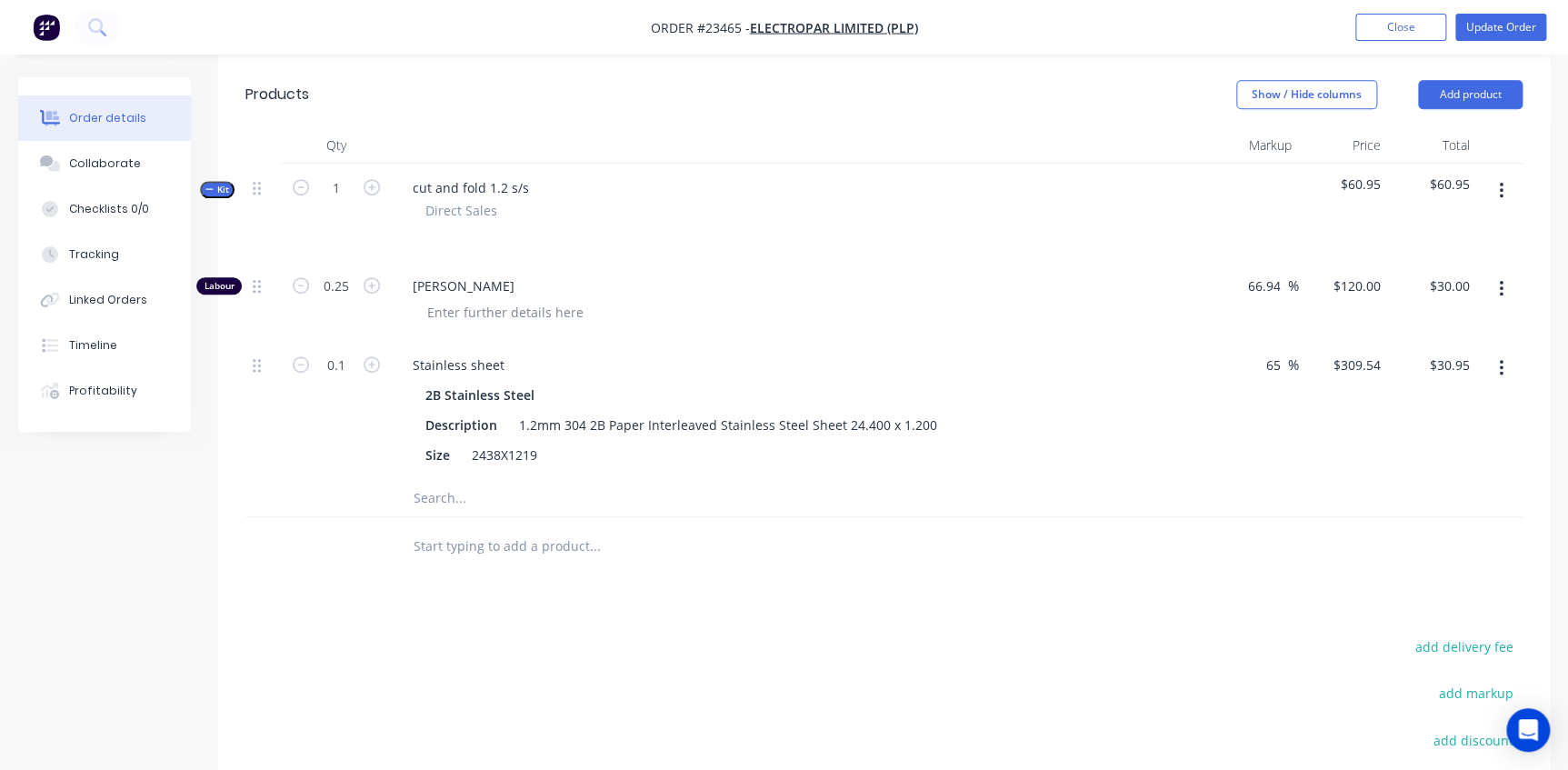
click at [215, 182] on span "Kit" at bounding box center [217, 189] width 24 height 14
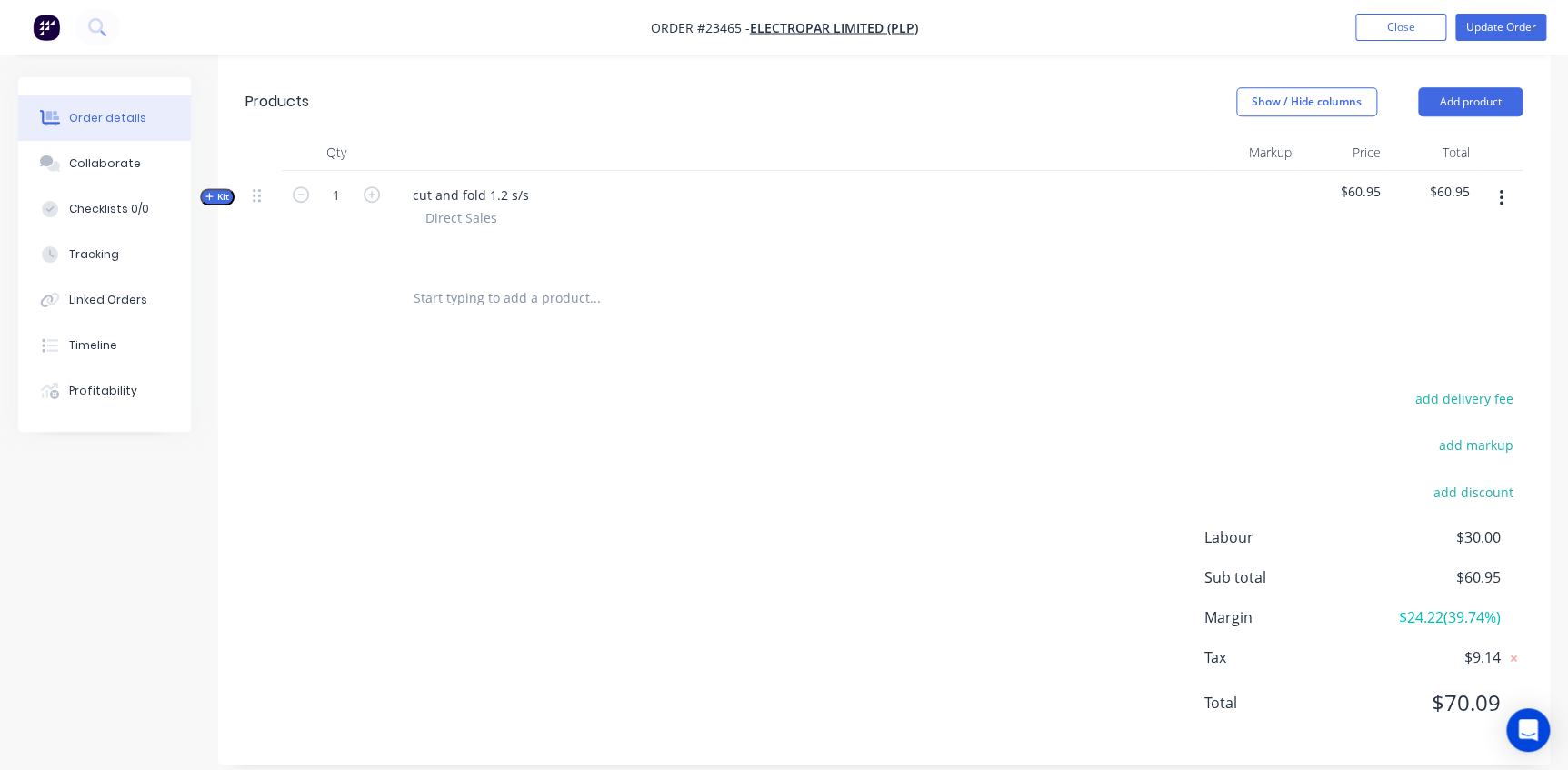
click at [215, 190] on span "Kit" at bounding box center [217, 197] width 24 height 14
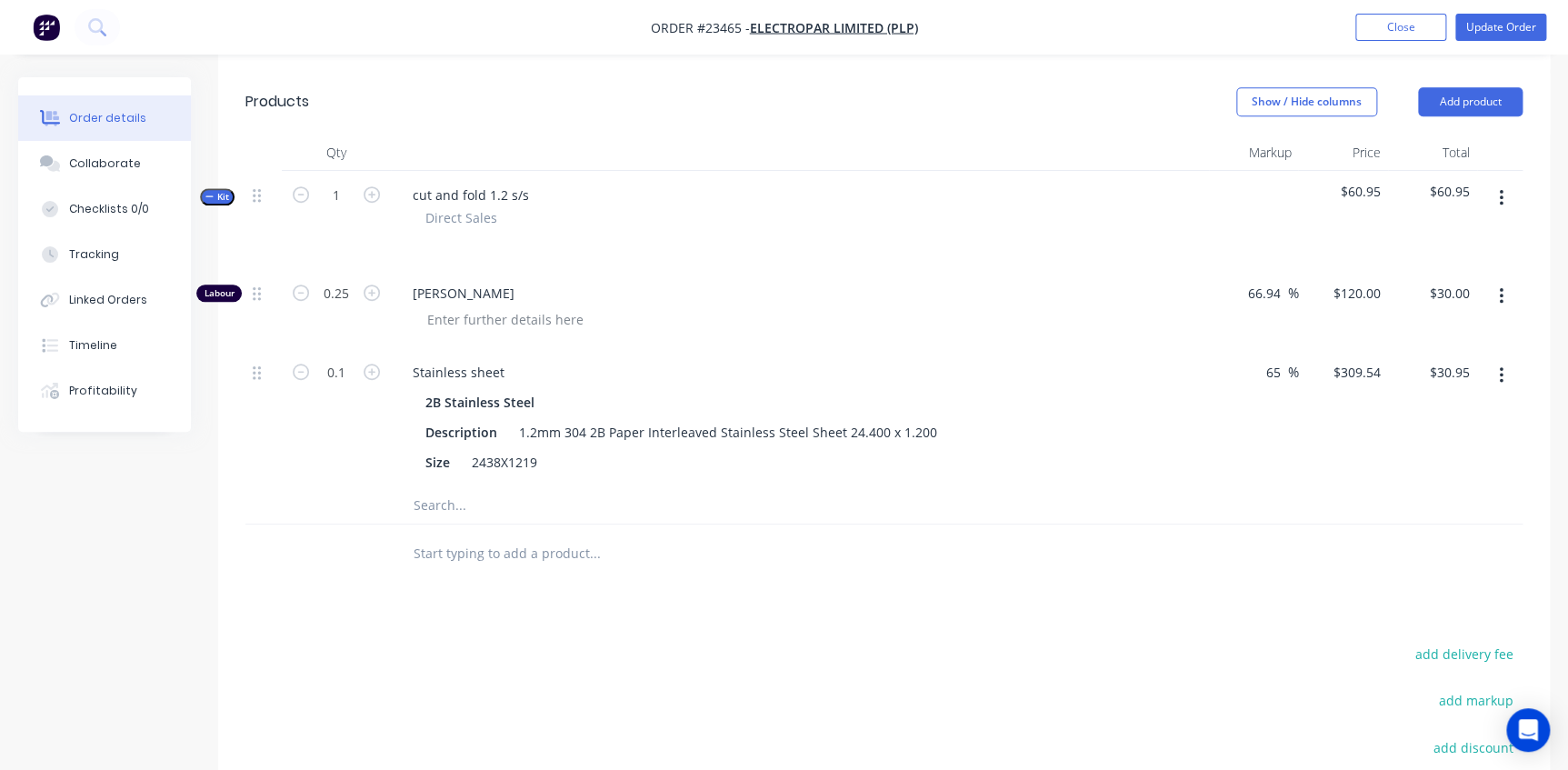
scroll to position [512, 0]
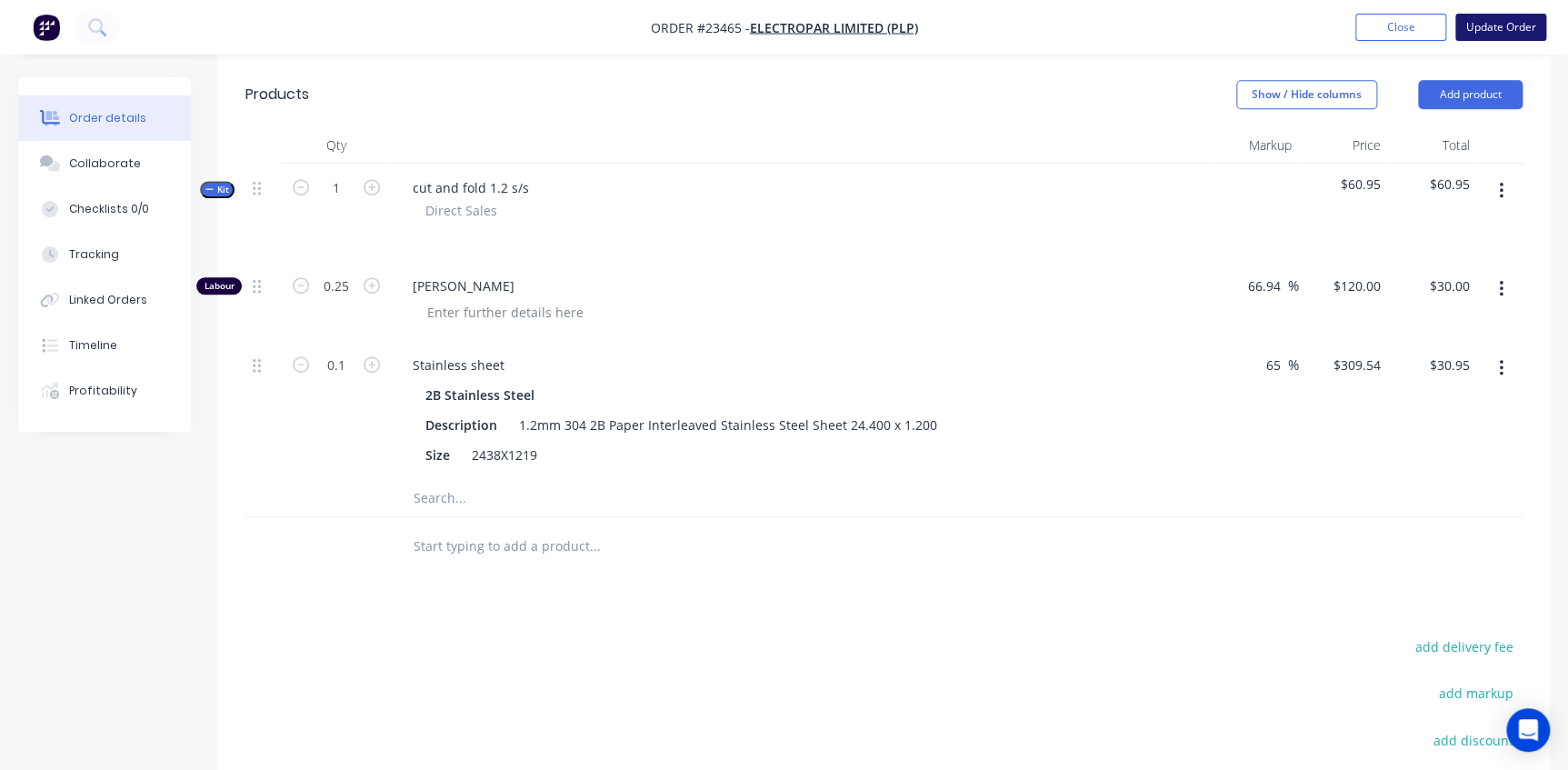
click at [1489, 26] on button "Update Order" at bounding box center [1499, 27] width 91 height 27
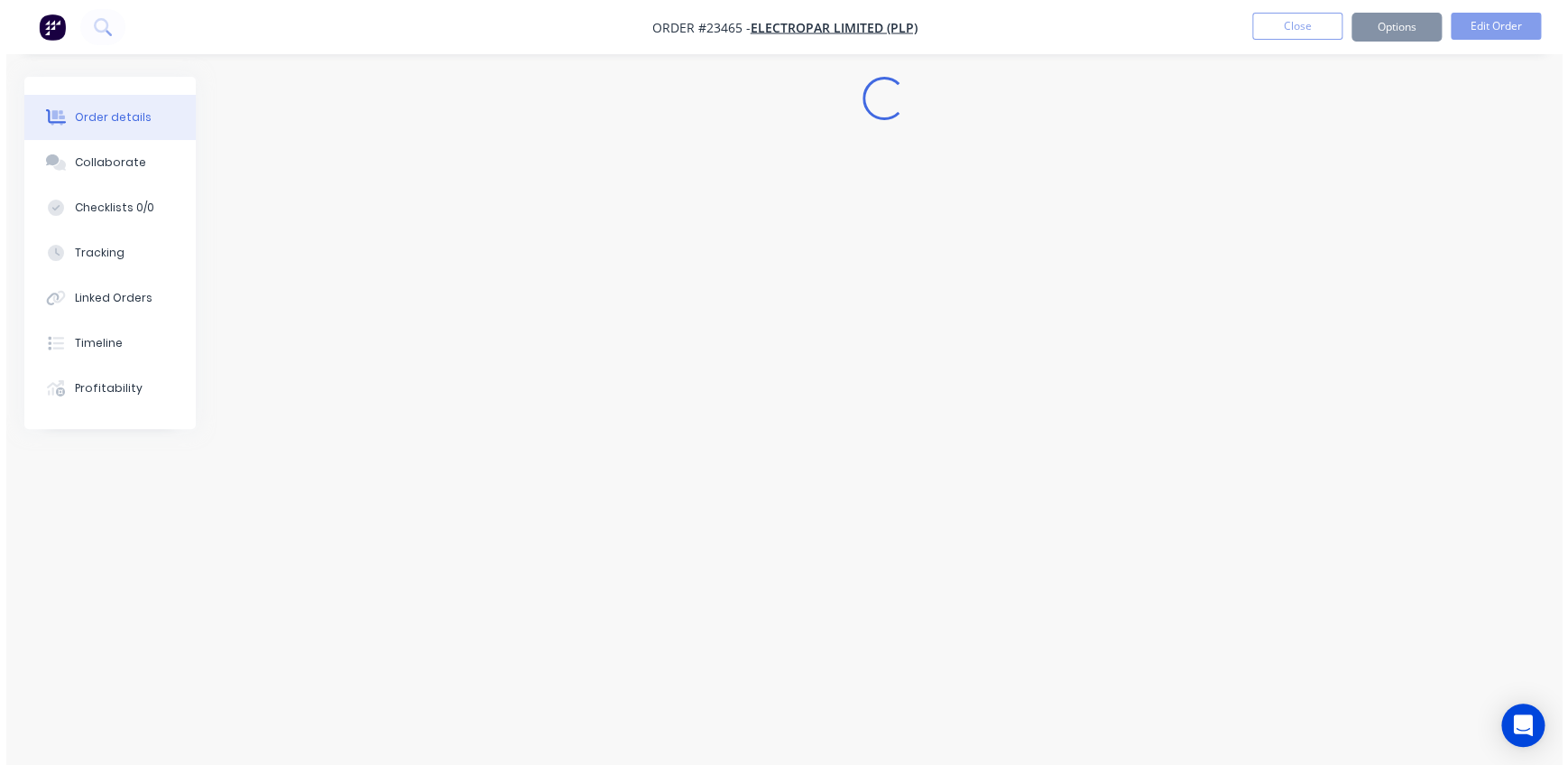
scroll to position [0, 0]
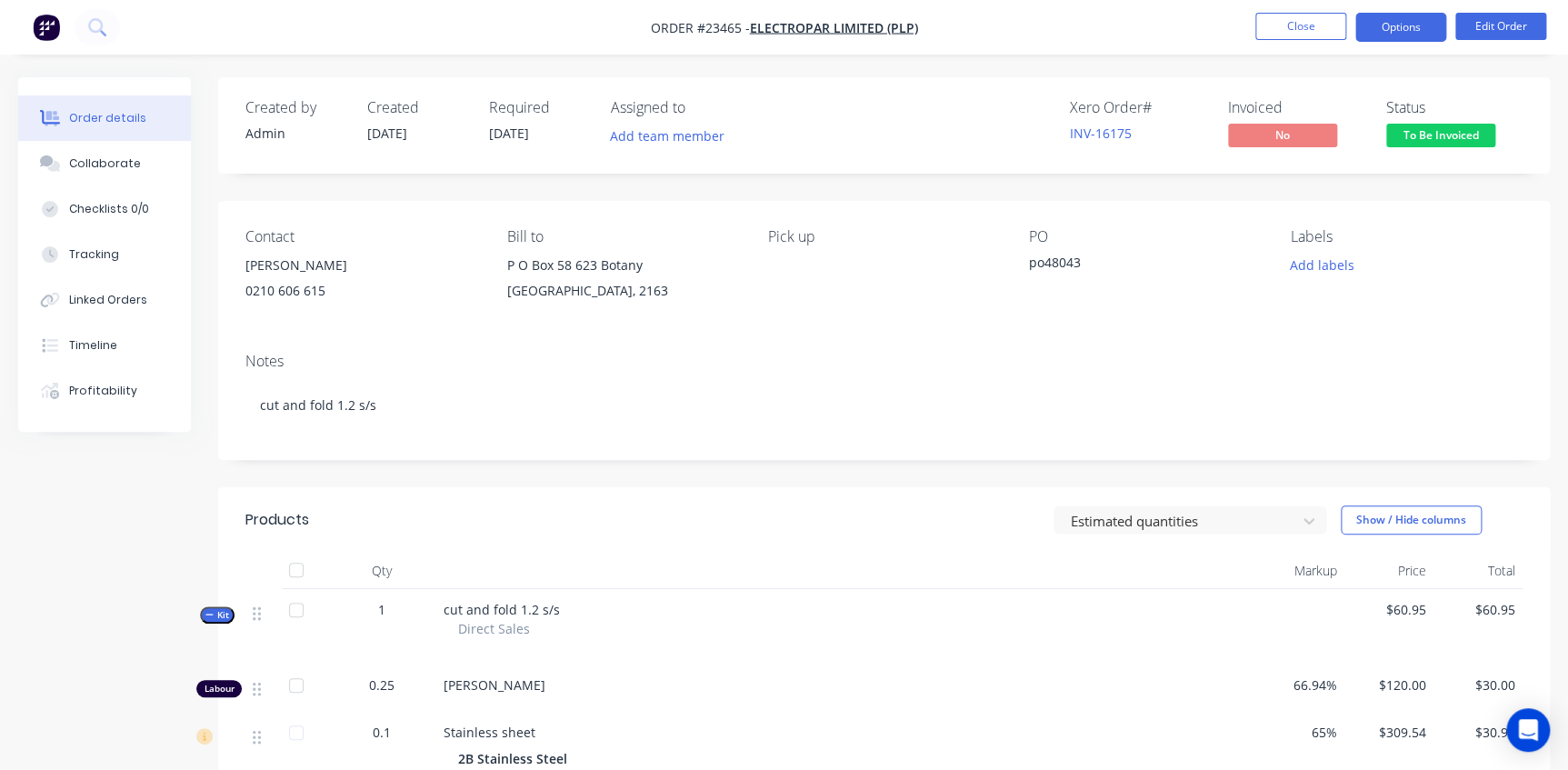
click at [1402, 30] on button "Options" at bounding box center [1400, 27] width 91 height 29
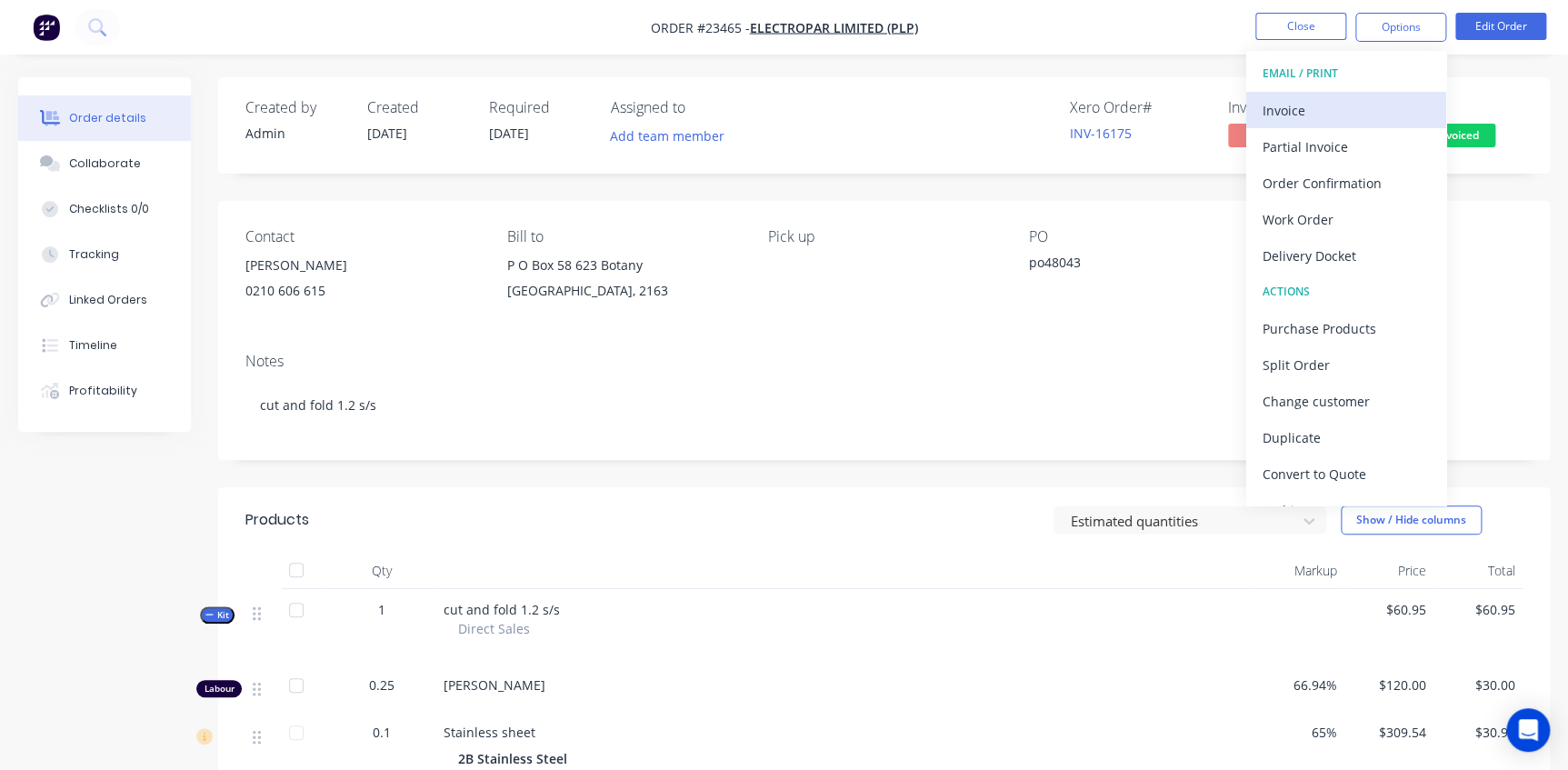
click at [1329, 104] on div "Invoice" at bounding box center [1346, 111] width 167 height 26
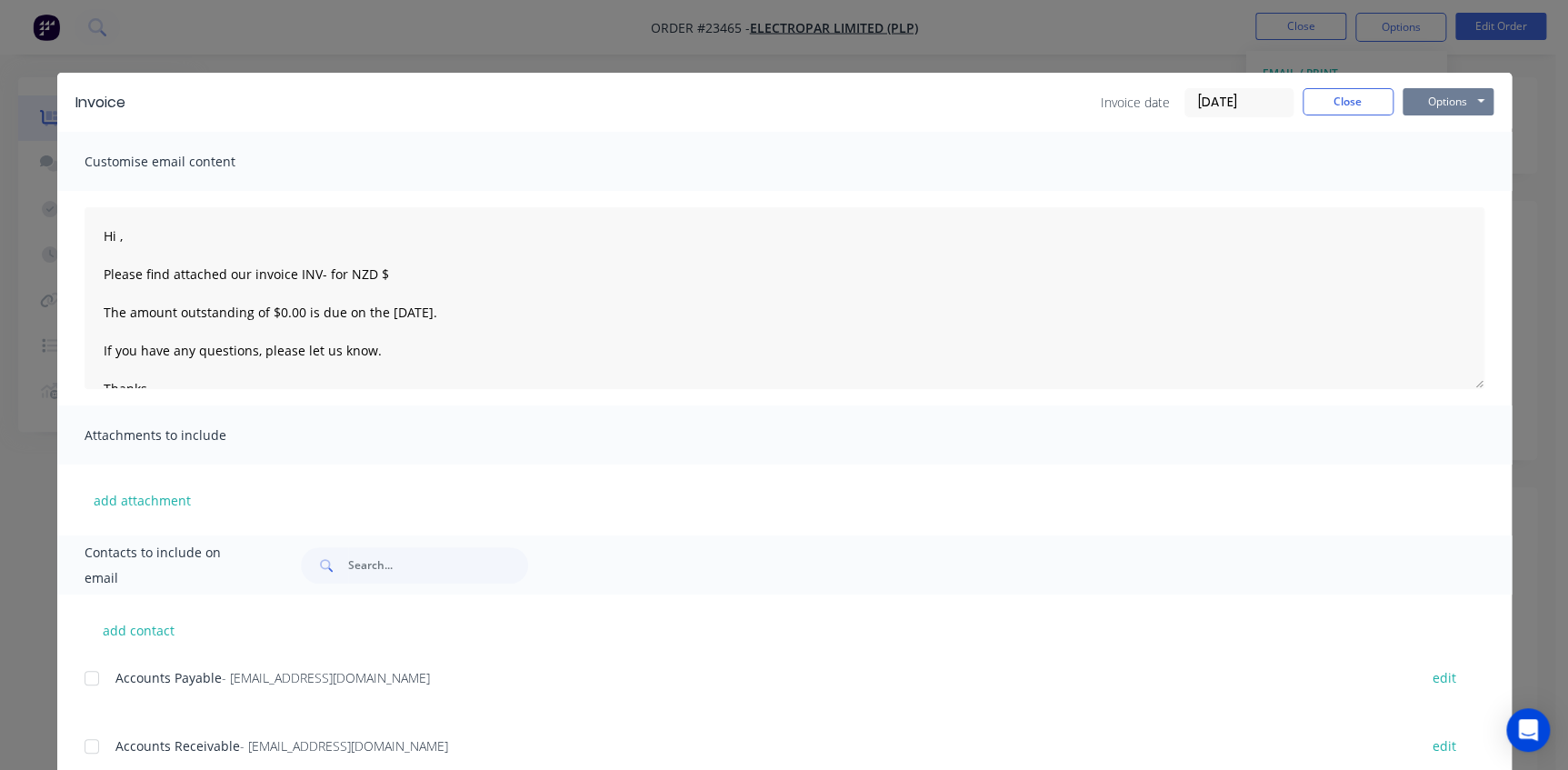
click at [1429, 109] on button "Options" at bounding box center [1447, 101] width 91 height 27
click at [1451, 169] on button "Print" at bounding box center [1460, 164] width 117 height 30
type textarea "Hi , Please find attached our invoice INV- for NZD $ The amount outstanding of …"
click at [1344, 98] on button "Close" at bounding box center [1347, 101] width 91 height 27
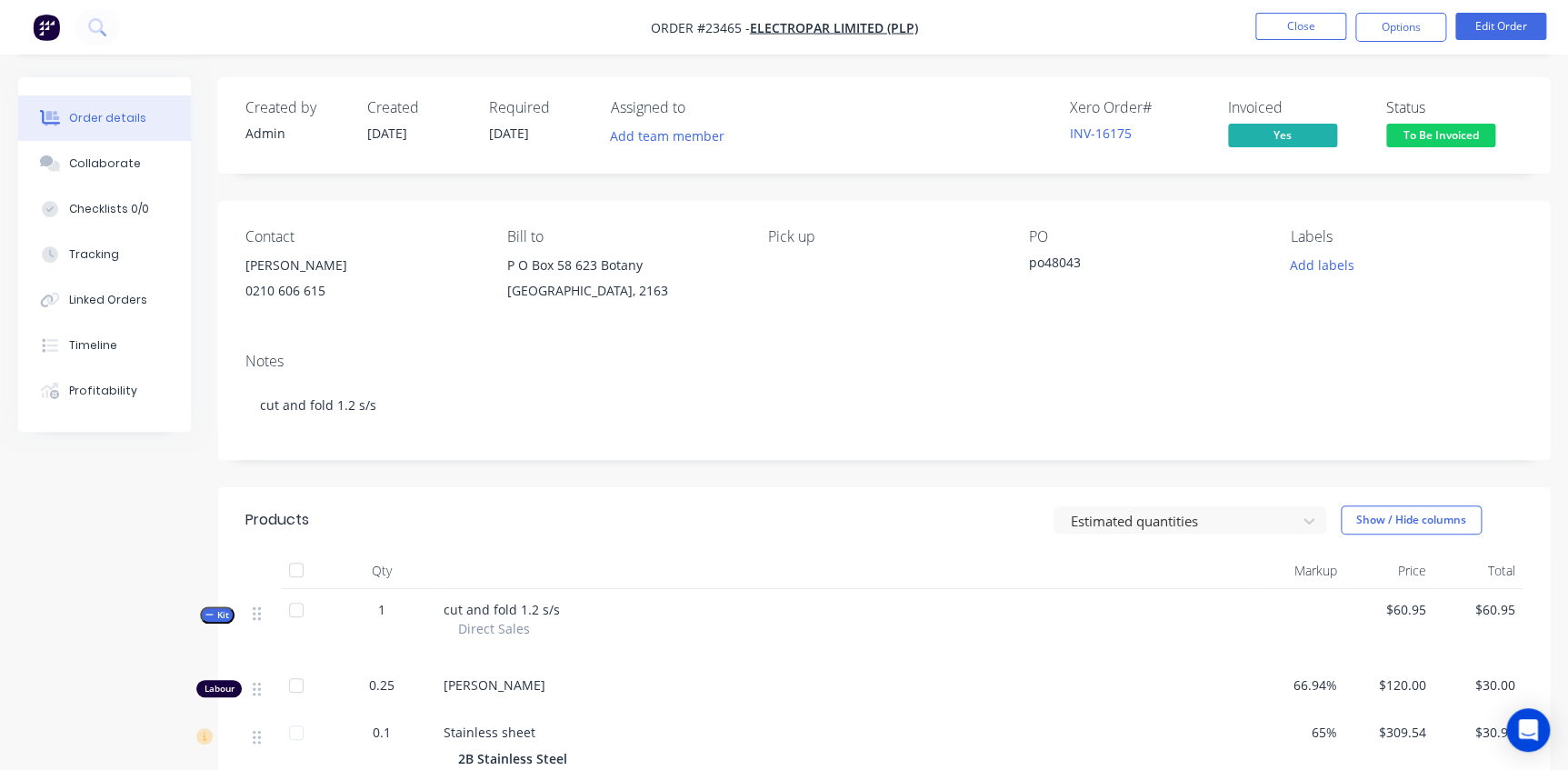
click at [1450, 127] on span "To Be Invoiced" at bounding box center [1439, 134] width 109 height 23
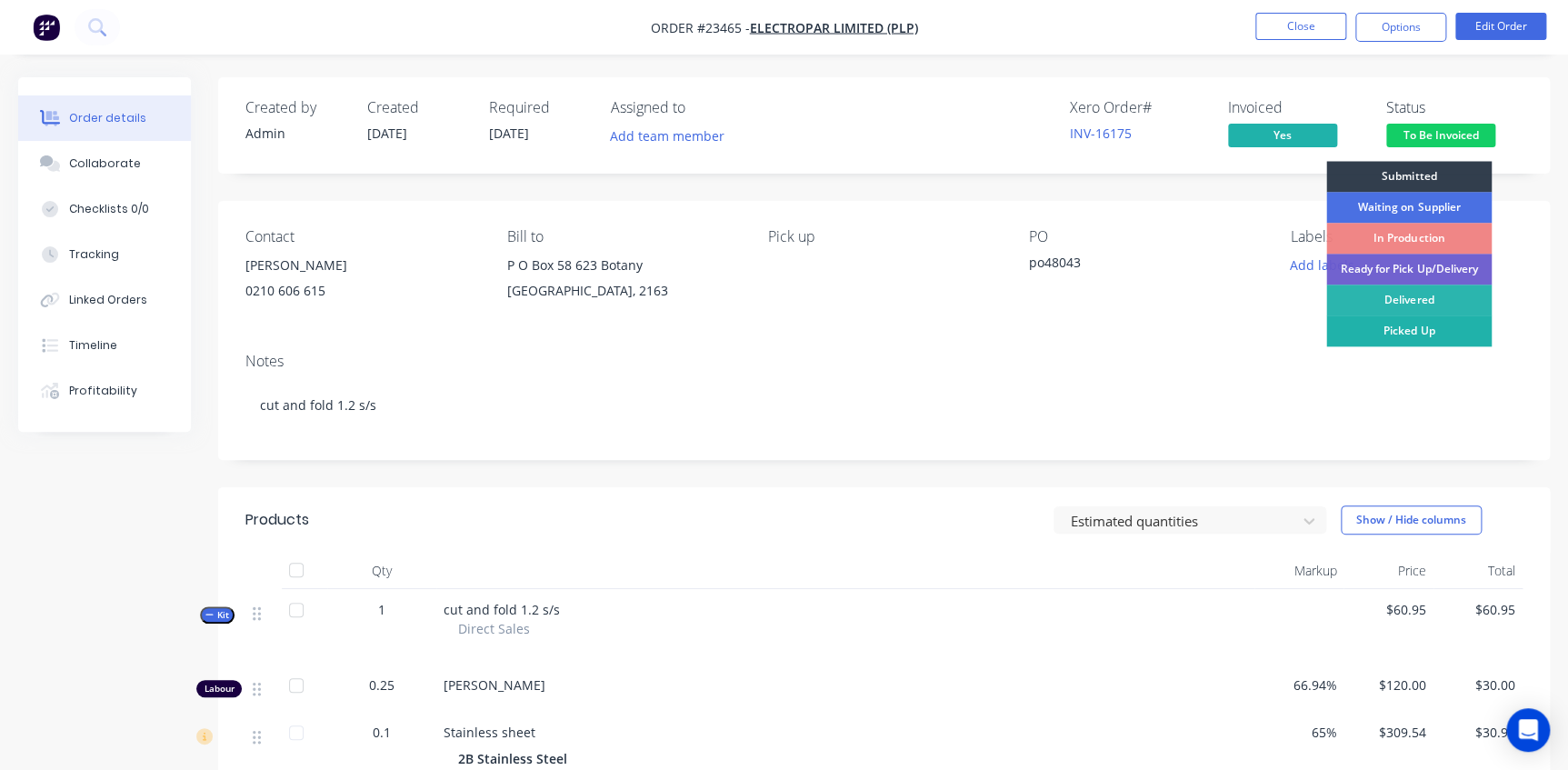
click at [1451, 336] on div "Picked Up" at bounding box center [1409, 331] width 165 height 31
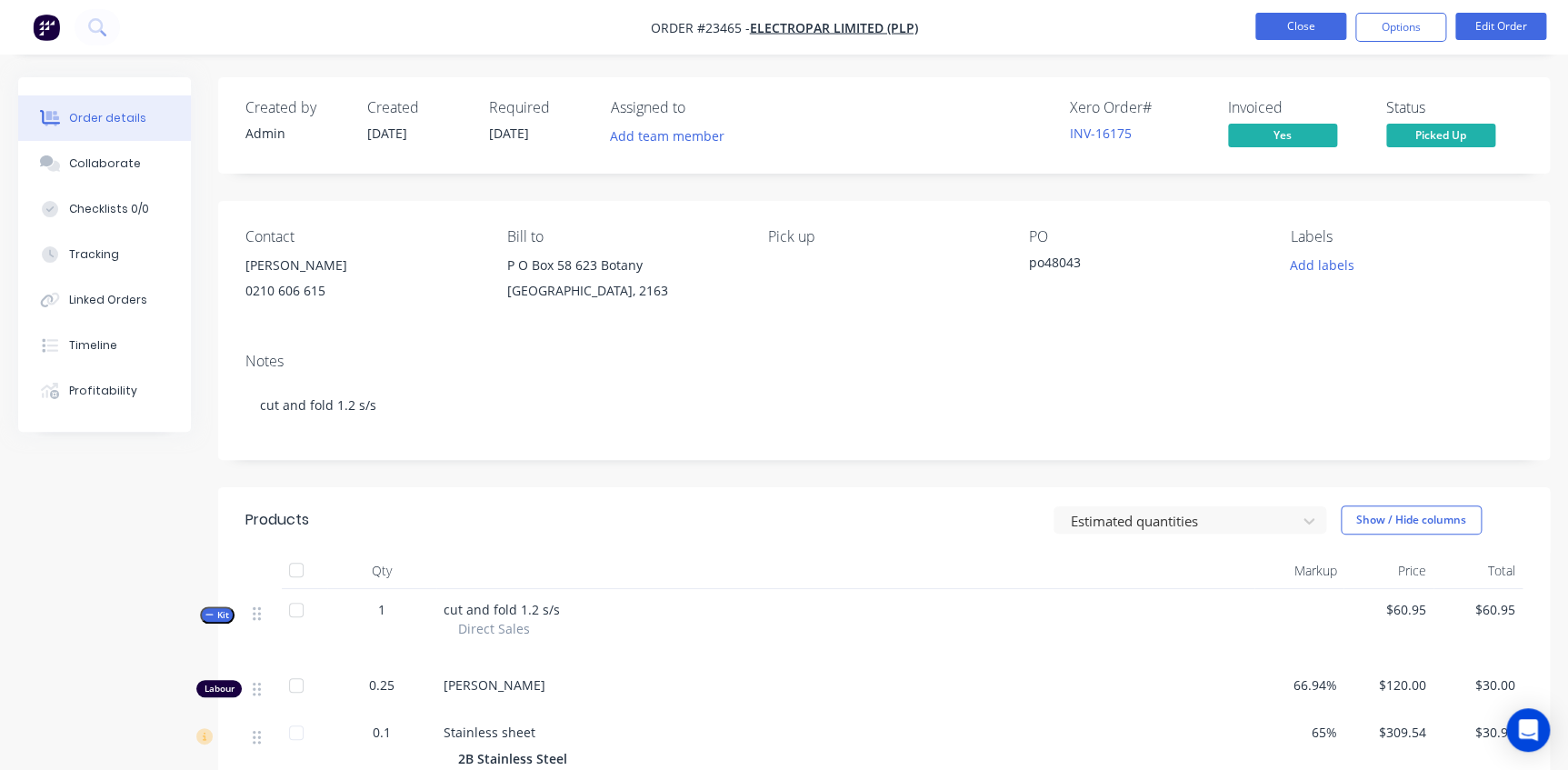
click at [1319, 30] on button "Close" at bounding box center [1300, 26] width 91 height 27
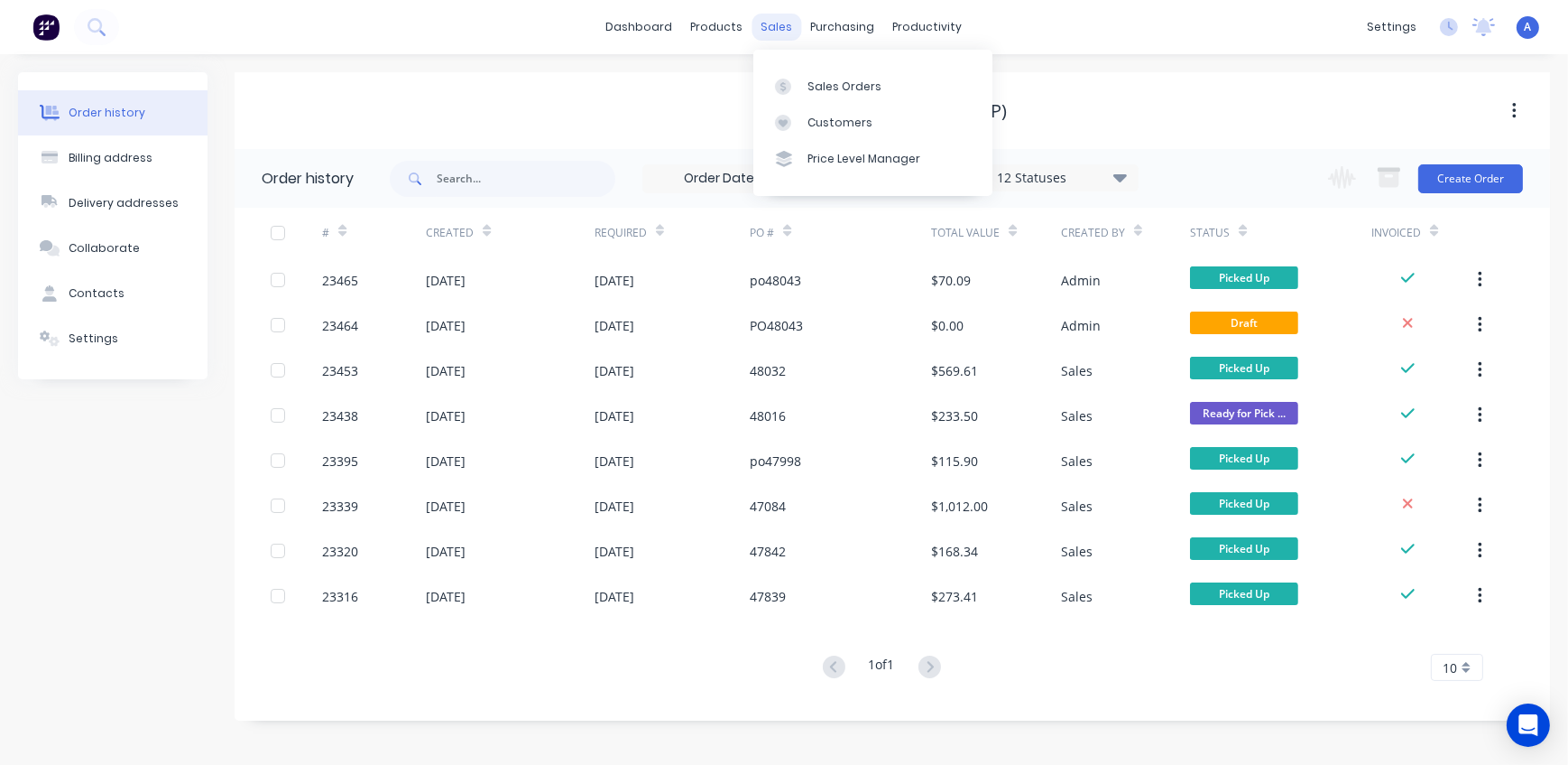
click at [779, 29] on div "sales" at bounding box center [778, 27] width 49 height 27
click at [845, 98] on link "Sales Orders" at bounding box center [874, 85] width 239 height 36
